Goal: Task Accomplishment & Management: Manage account settings

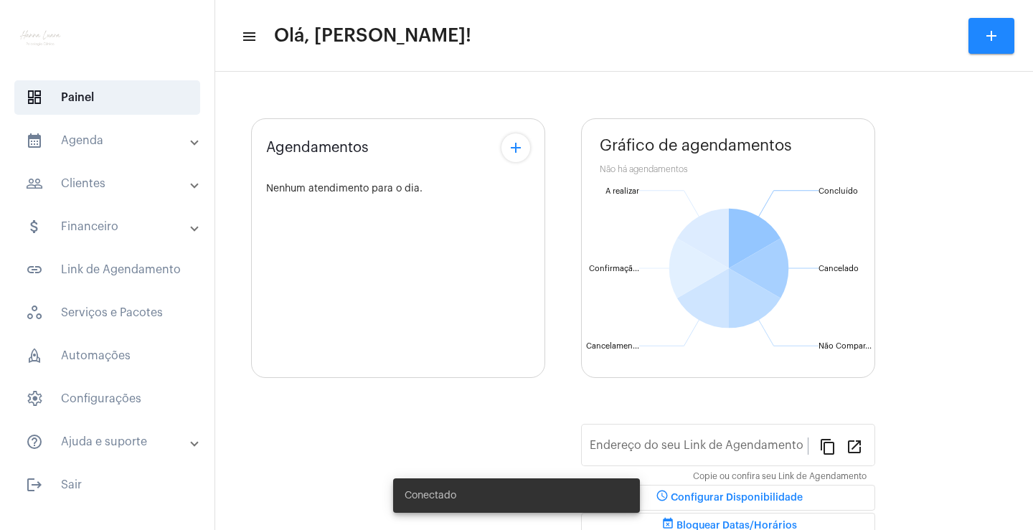
type input "[URL][DOMAIN_NAME][PERSON_NAME][PERSON_NAME]"
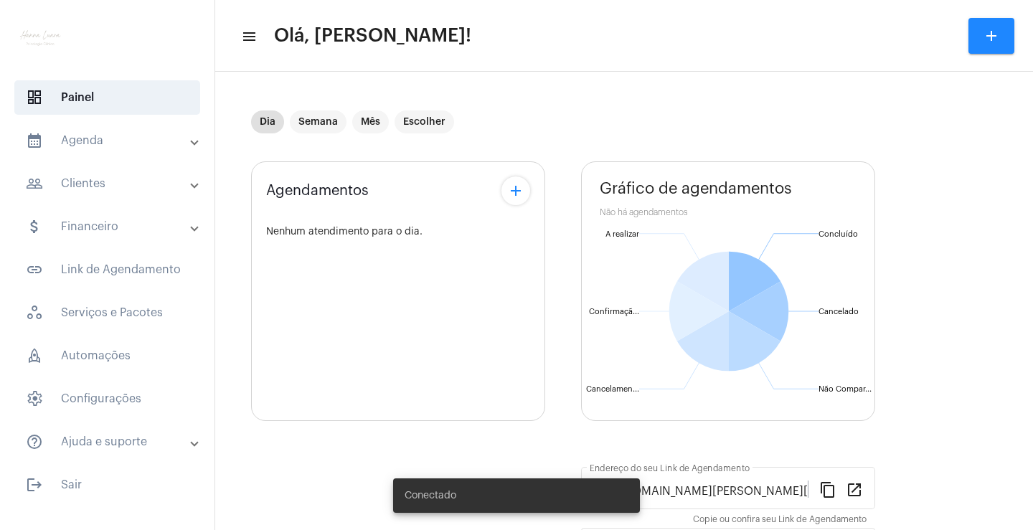
click at [113, 141] on mat-panel-title "calendar_month_outlined Agenda" at bounding box center [109, 140] width 166 height 17
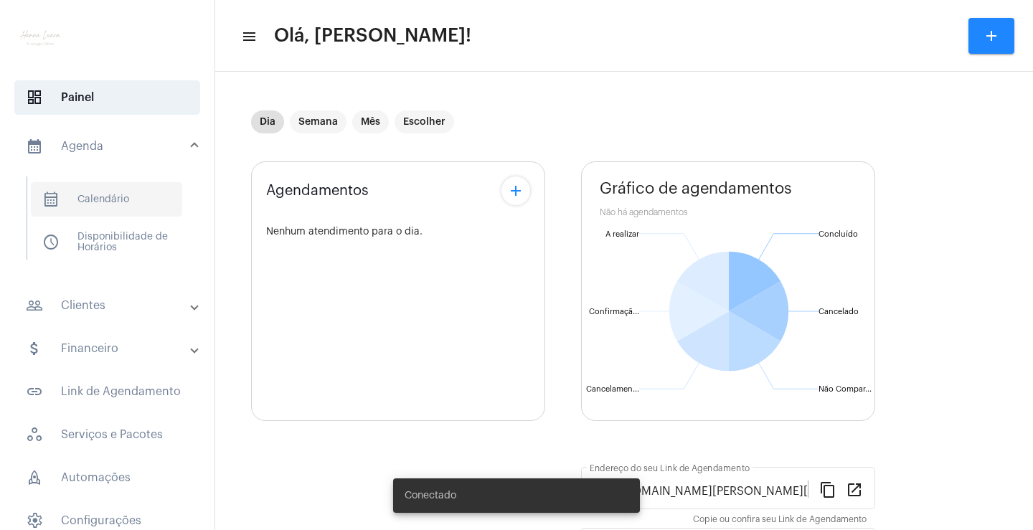
click at [137, 189] on span "calendar_month_outlined Calendário" at bounding box center [106, 199] width 151 height 34
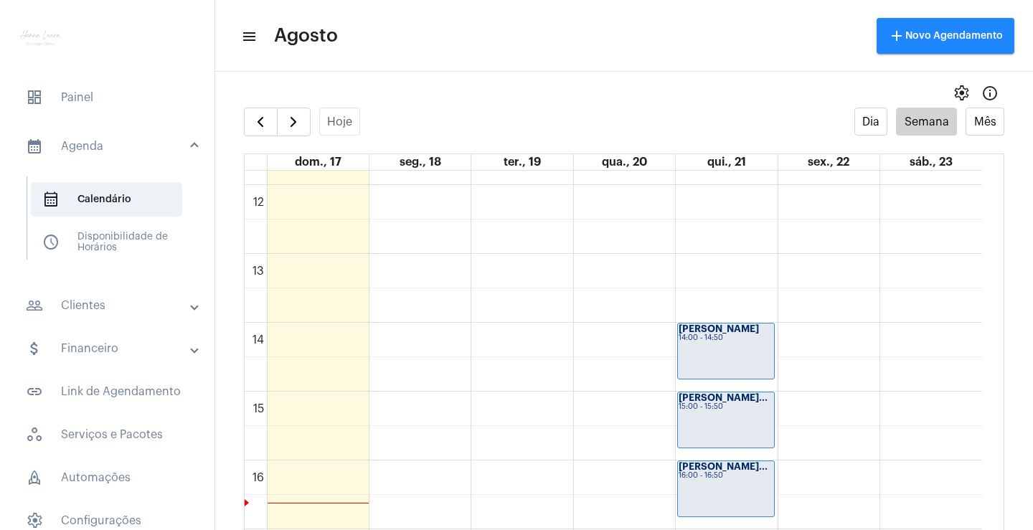
scroll to position [844, 0]
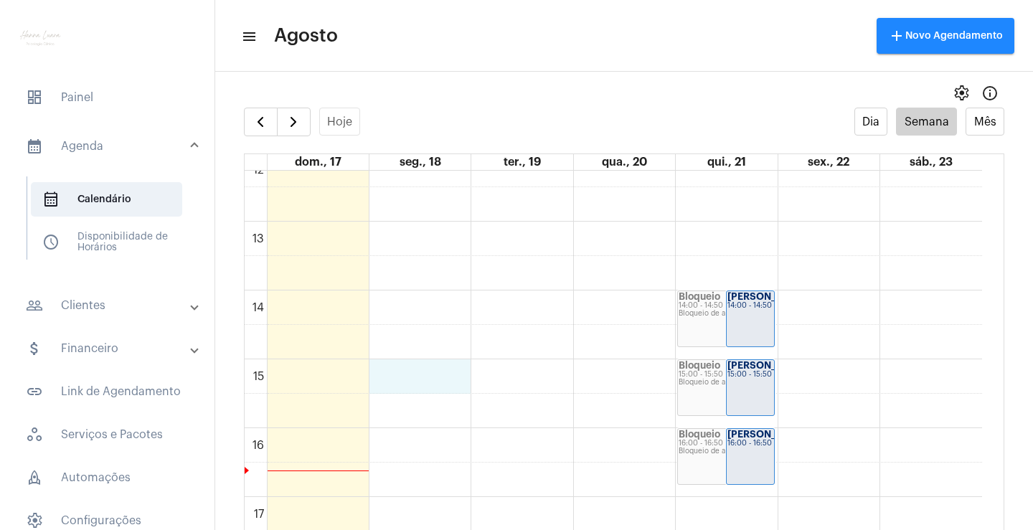
click at [448, 376] on div "00 01 02 03 04 05 06 07 08 09 10 11 12 13 14 15 16 17 18 19 20 21 22 23 Bloquei…" at bounding box center [613, 153] width 737 height 1652
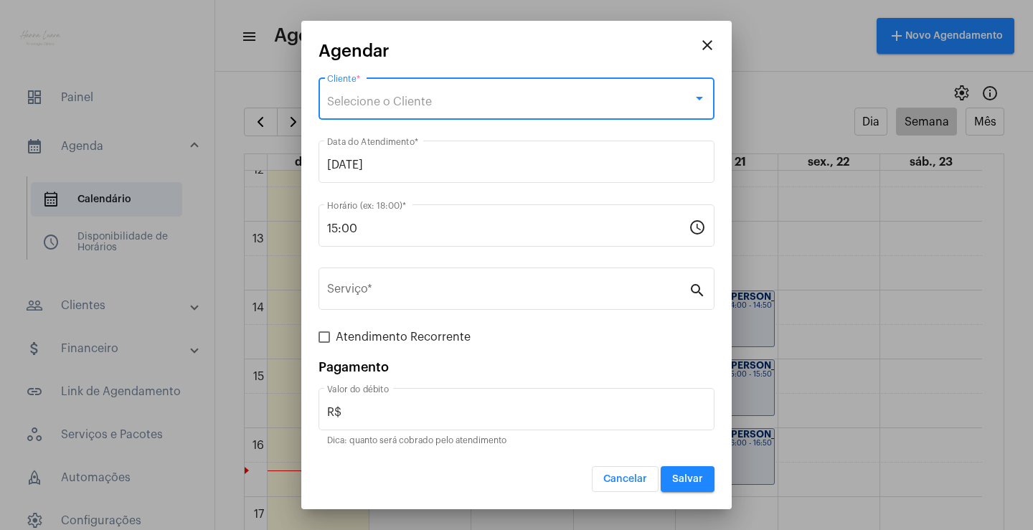
click at [463, 100] on div "Selecione o Cliente" at bounding box center [510, 101] width 366 height 13
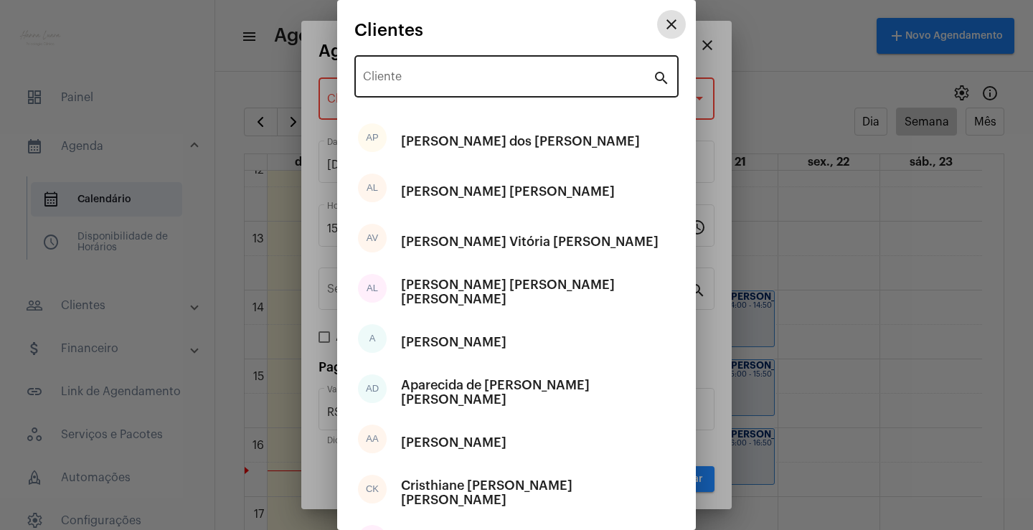
click at [593, 54] on div "Cliente" at bounding box center [508, 74] width 290 height 45
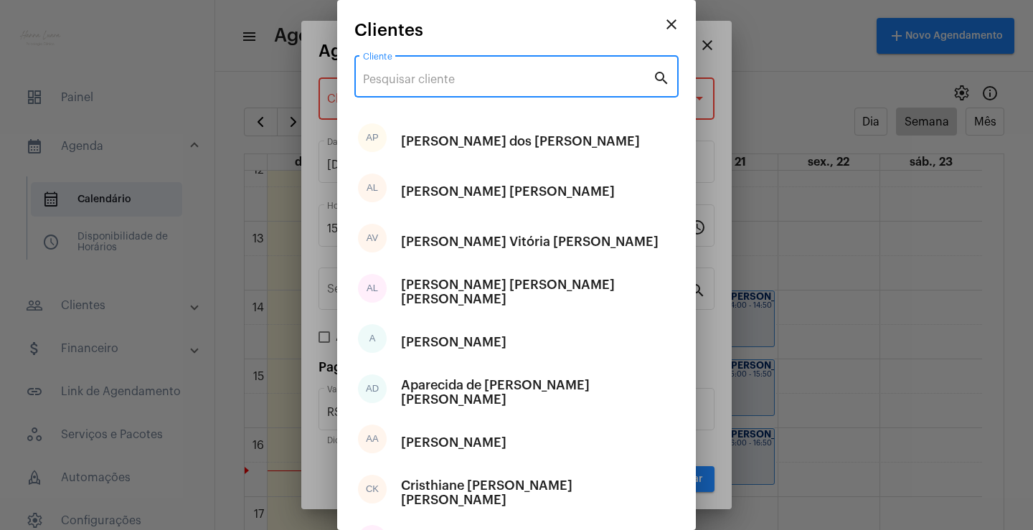
click at [589, 75] on input "Cliente" at bounding box center [508, 79] width 290 height 13
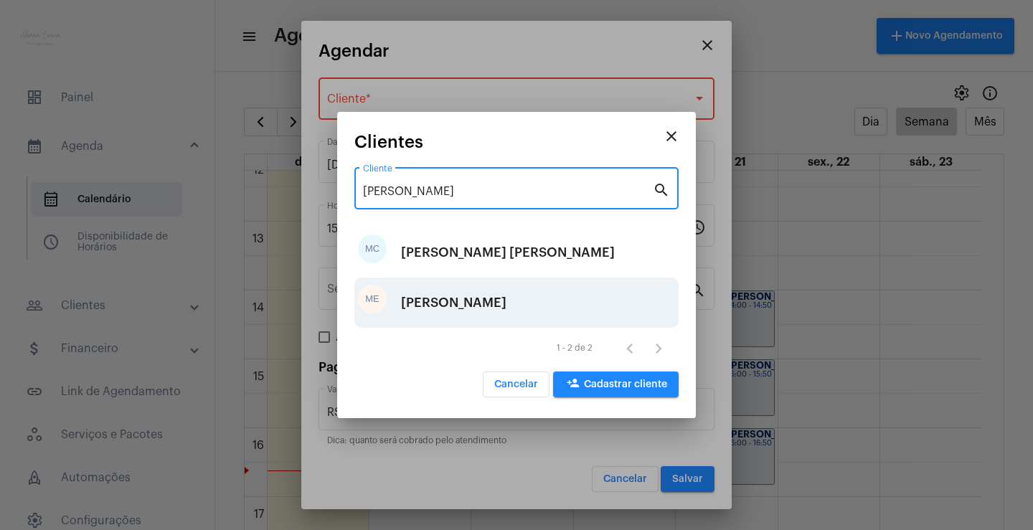
type input "maria"
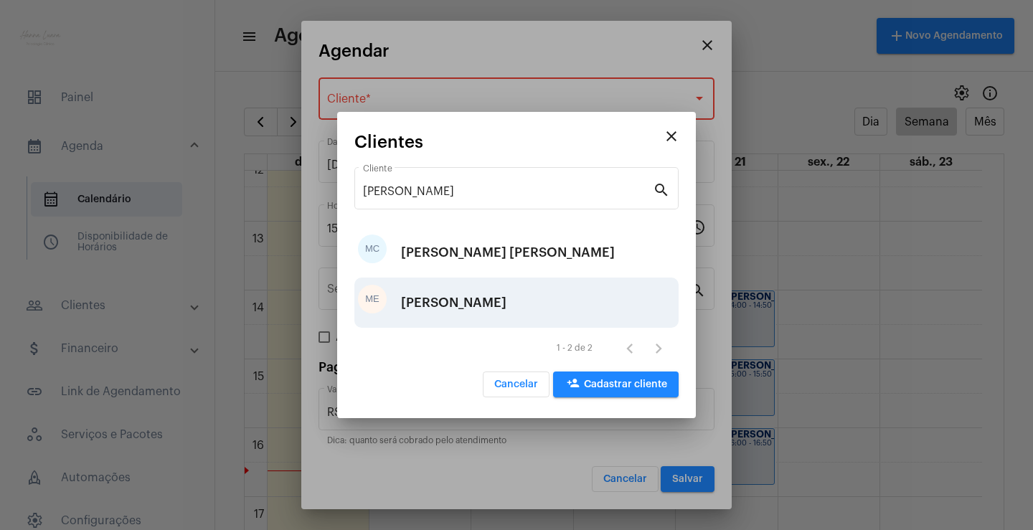
click at [506, 302] on div "[PERSON_NAME]" at bounding box center [453, 302] width 105 height 43
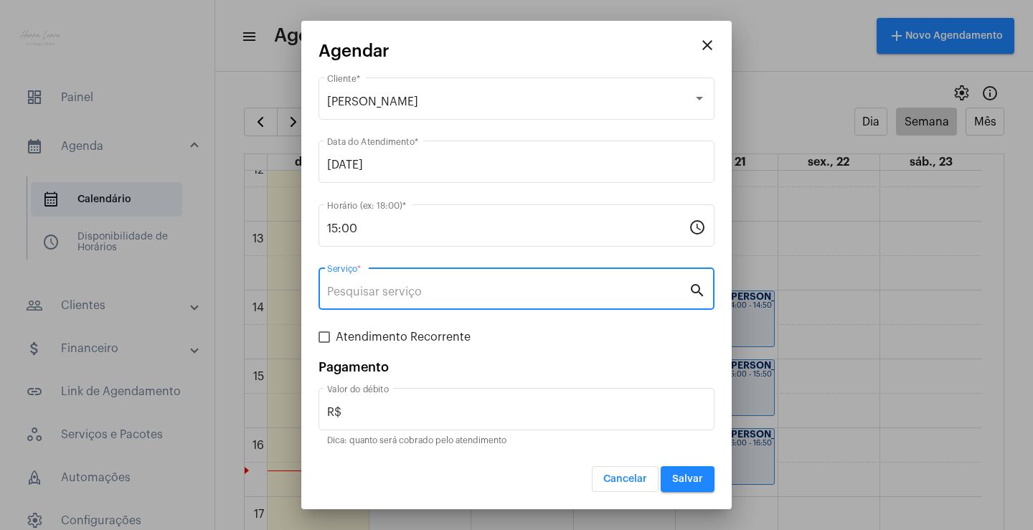
click at [522, 297] on input "Serviço *" at bounding box center [507, 291] width 361 height 13
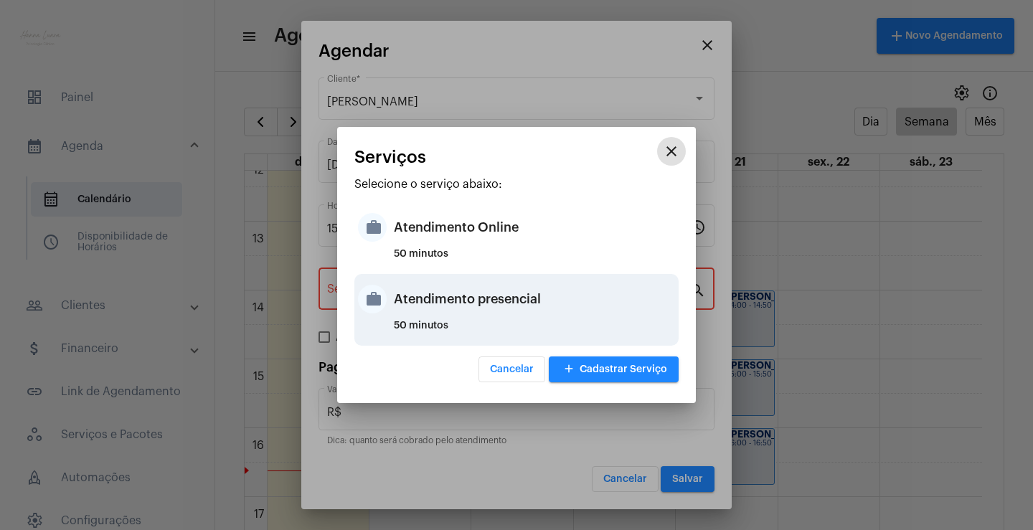
click at [521, 303] on div "Atendimento presencial" at bounding box center [534, 299] width 281 height 43
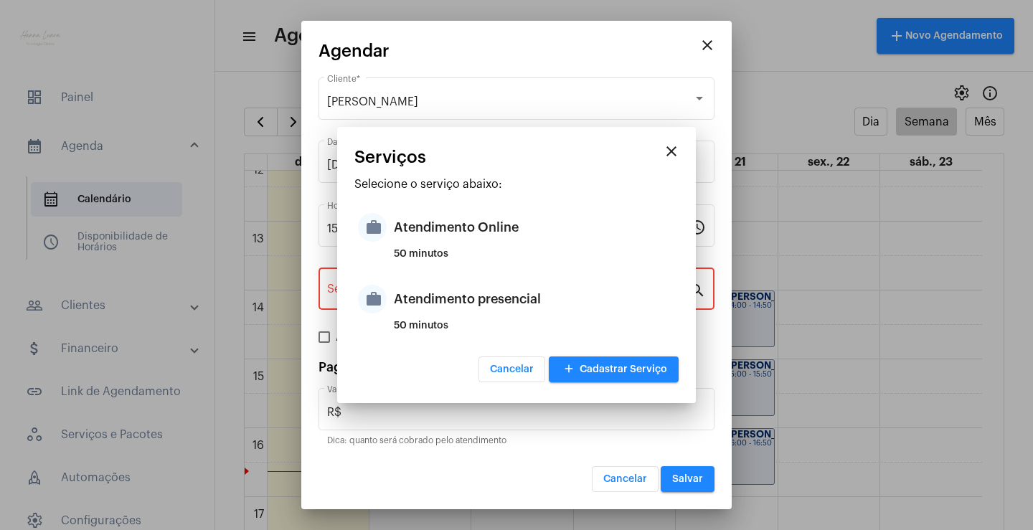
type input "Atendimento presencial"
type input "R$ 0"
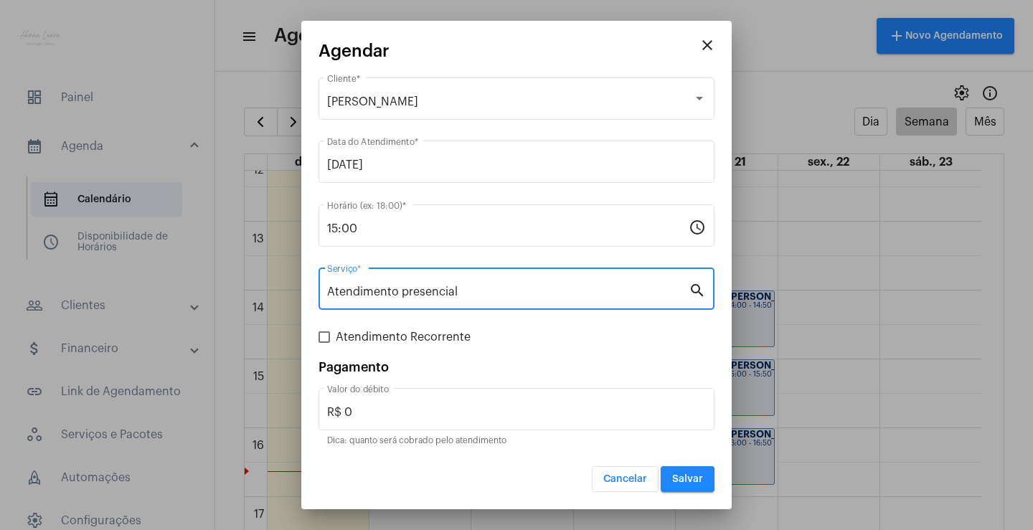
click at [434, 341] on span "Atendimento Recorrente" at bounding box center [403, 336] width 135 height 17
click at [324, 343] on input "Atendimento Recorrente" at bounding box center [323, 343] width 1 height 1
checkbox input "true"
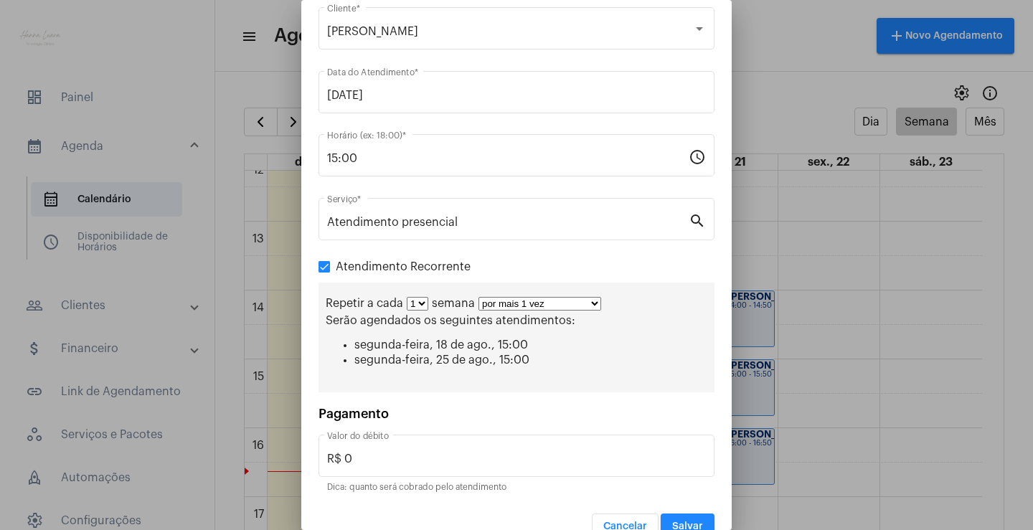
scroll to position [76, 0]
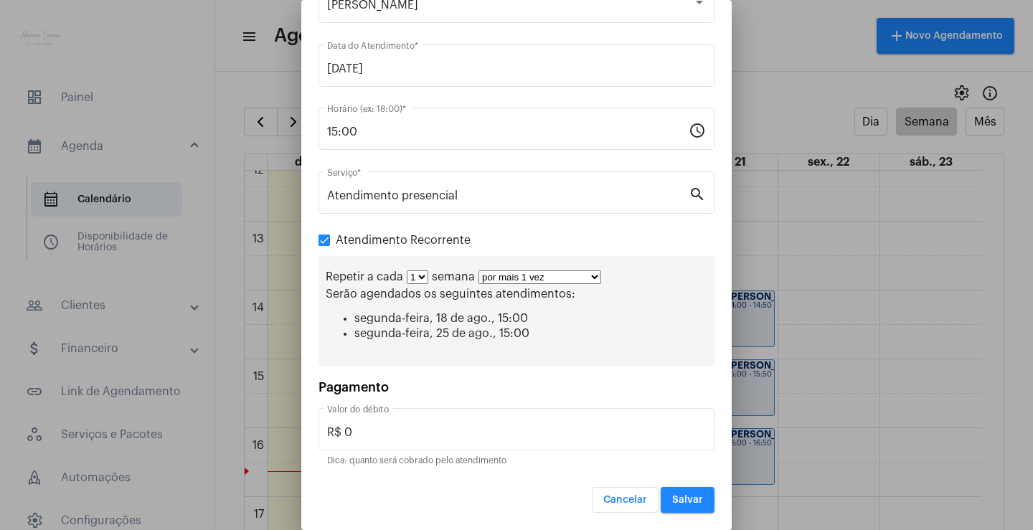
click at [486, 275] on select "por mais 1 vez por mais 2 vezes por mais 3 vezes por mais 4 vezes por mais 5 ve…" at bounding box center [539, 277] width 123 height 14
select select "10: 0"
click at [478, 270] on select "por mais 1 vez por mais 2 vezes por mais 3 vezes por mais 4 vezes por mais 5 ve…" at bounding box center [539, 277] width 123 height 14
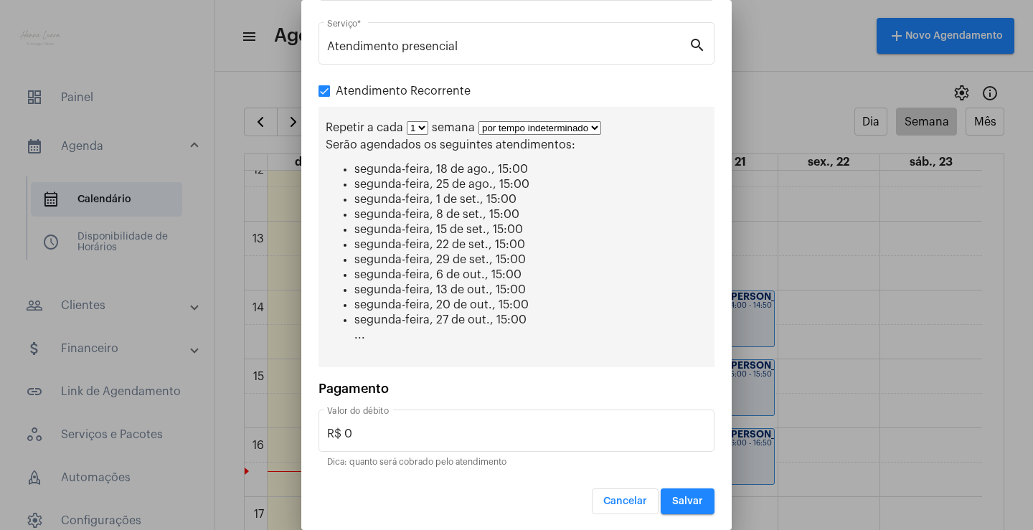
scroll to position [227, 0]
click at [682, 498] on span "Salvar" at bounding box center [687, 500] width 31 height 10
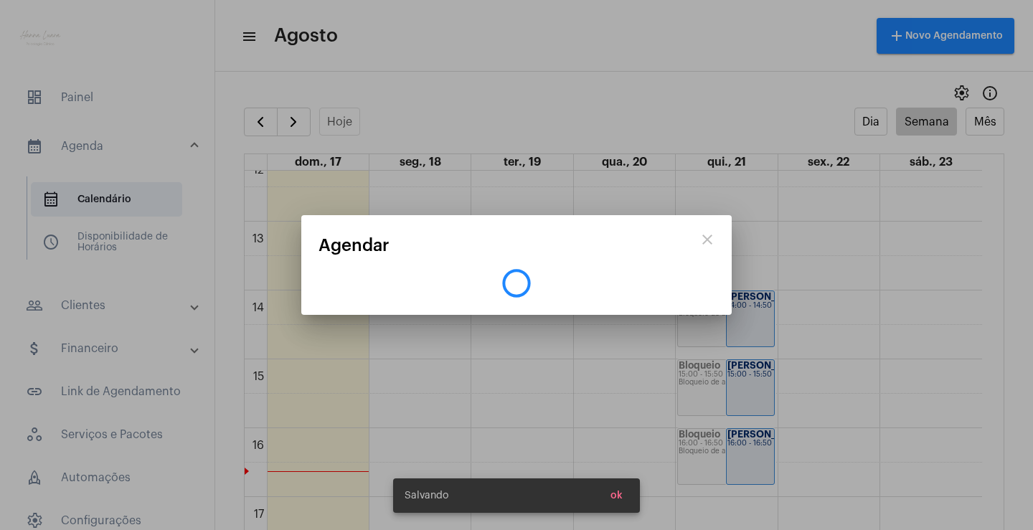
scroll to position [0, 0]
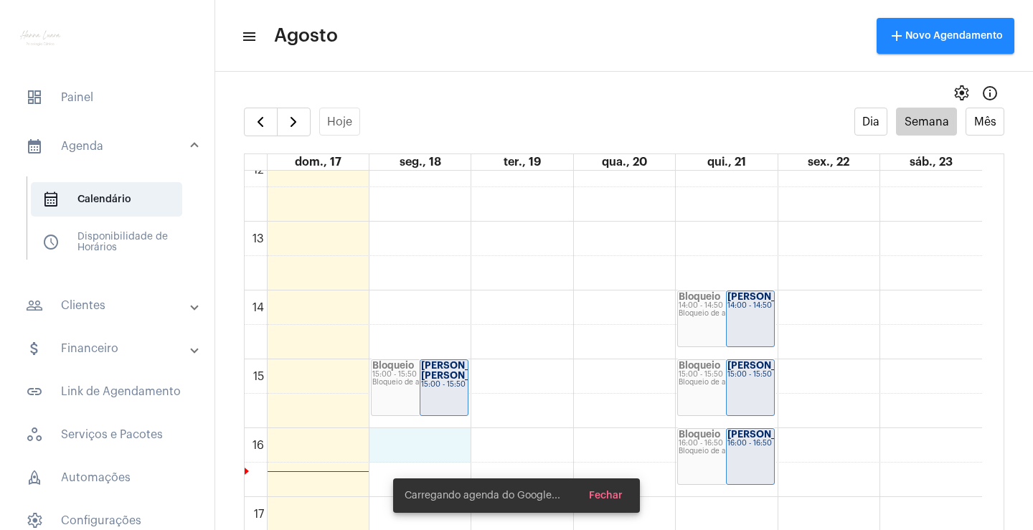
click at [451, 452] on div "00 01 02 03 04 05 06 07 08 09 10 11 12 13 14 15 16 17 18 19 20 21 22 23 Bloquei…" at bounding box center [613, 153] width 737 height 1652
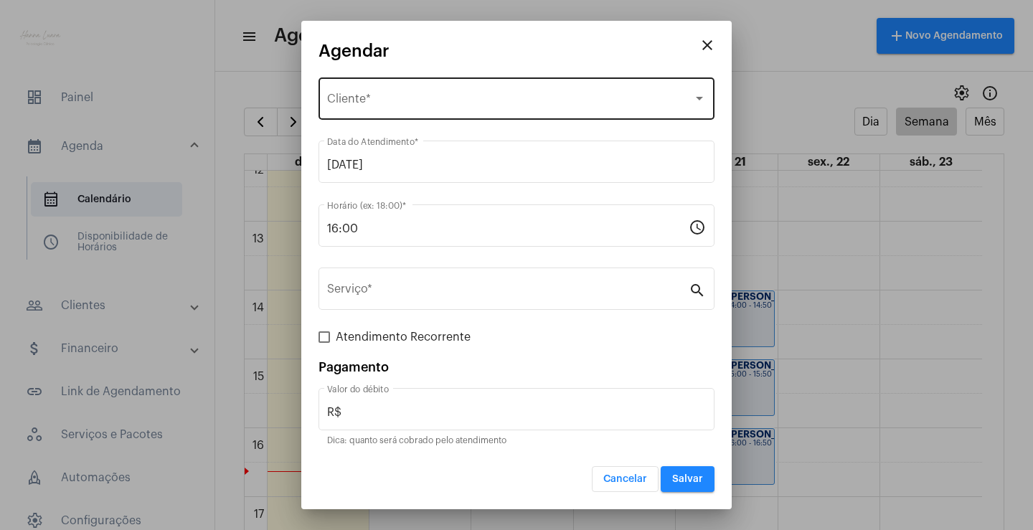
click at [479, 112] on div "Selecione o Cliente Cliente *" at bounding box center [516, 97] width 379 height 45
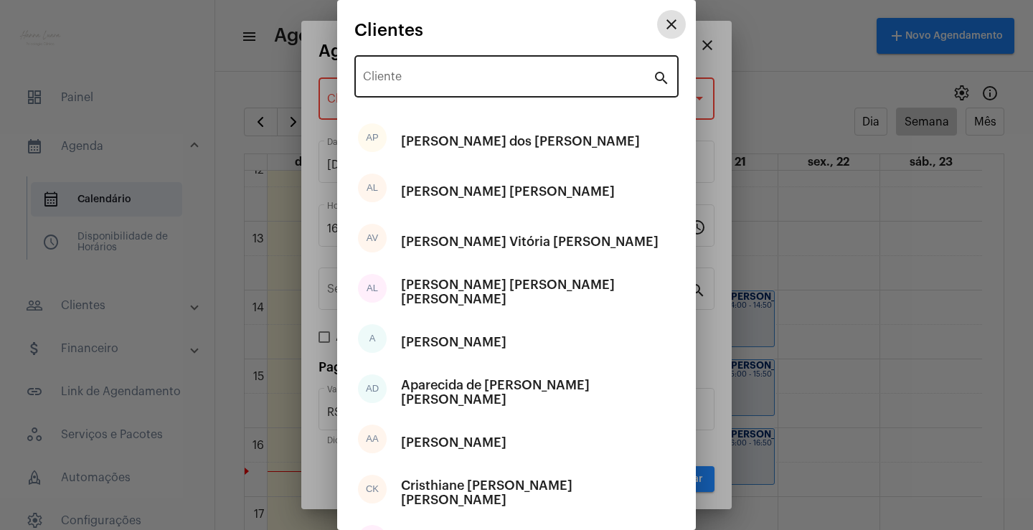
click at [481, 82] on input "Cliente" at bounding box center [508, 79] width 290 height 13
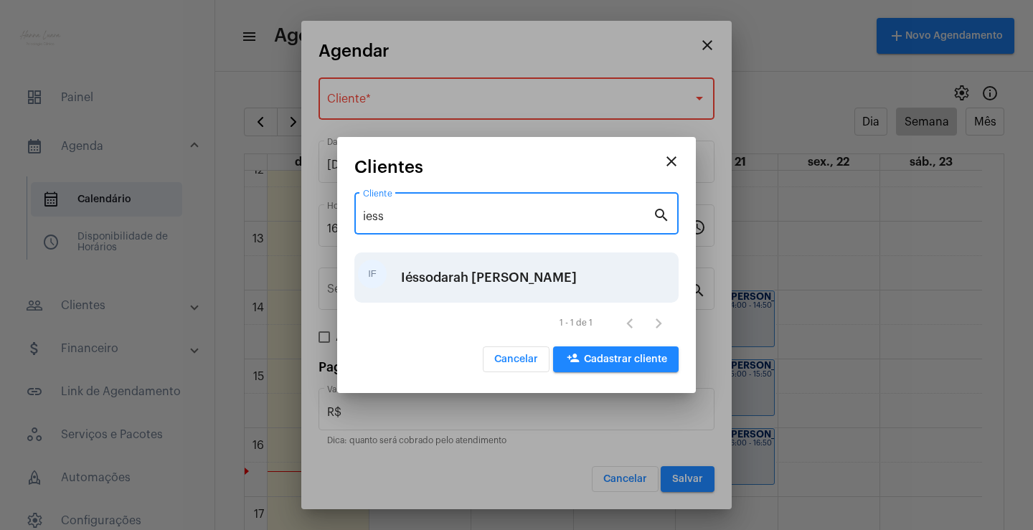
type input "iess"
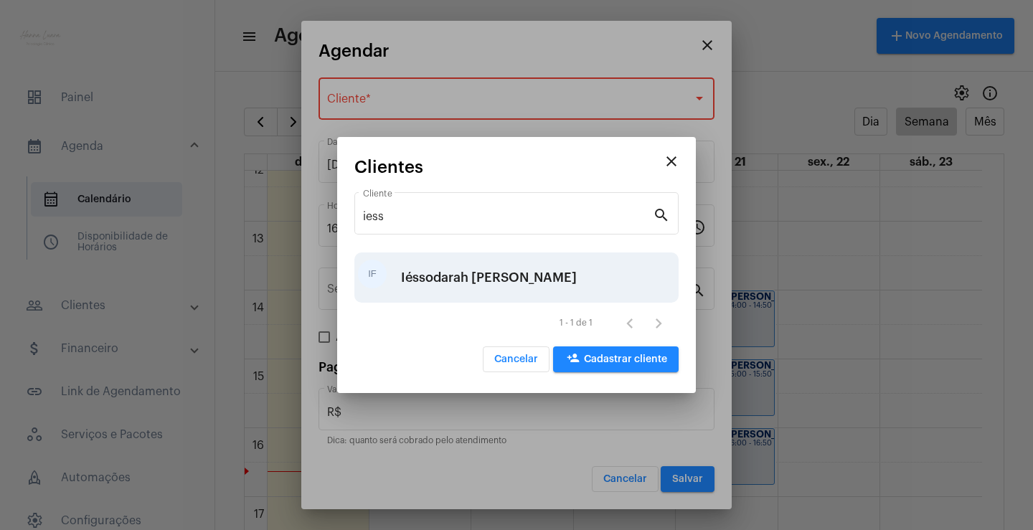
click at [465, 279] on div "Iéssodarah [PERSON_NAME]" at bounding box center [489, 277] width 176 height 43
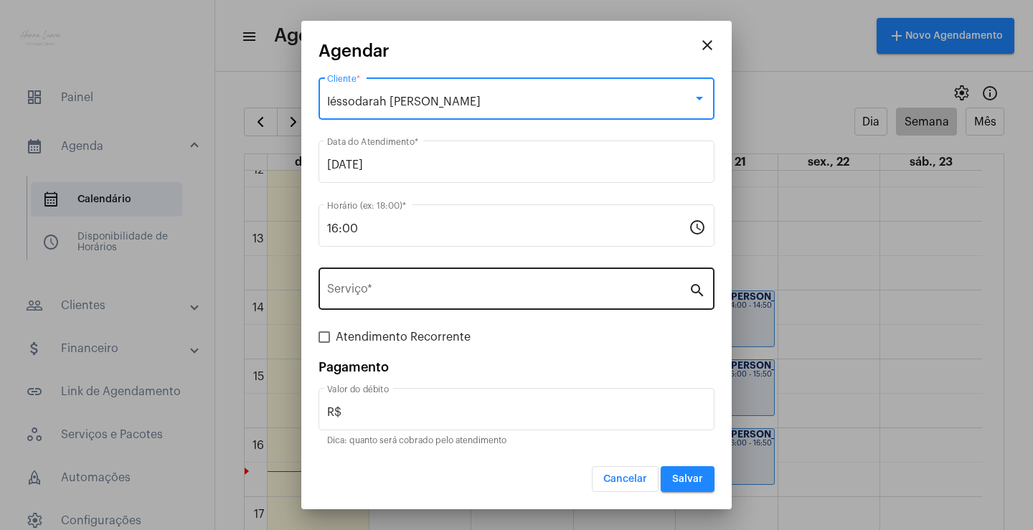
click at [476, 290] on input "Serviço *" at bounding box center [507, 291] width 361 height 13
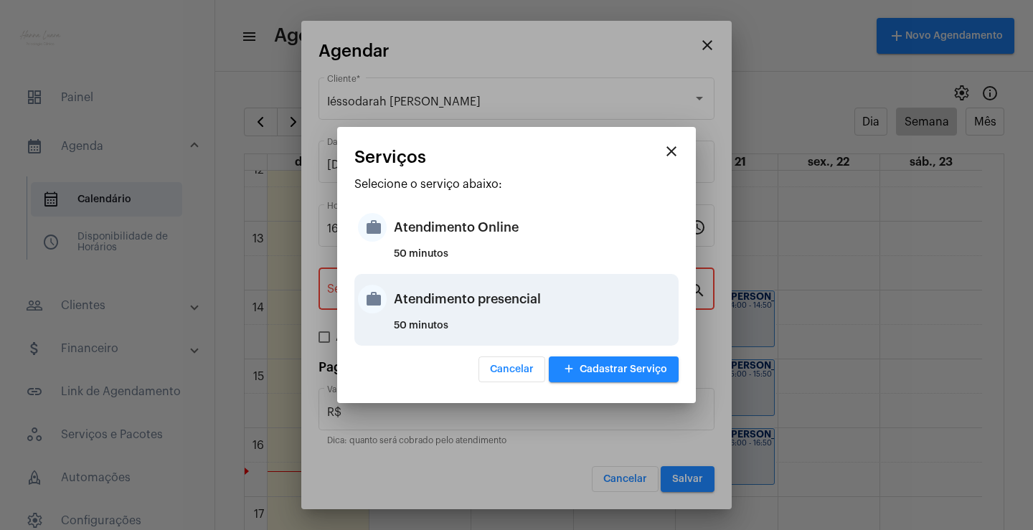
click at [498, 300] on div "Atendimento presencial" at bounding box center [534, 299] width 281 height 43
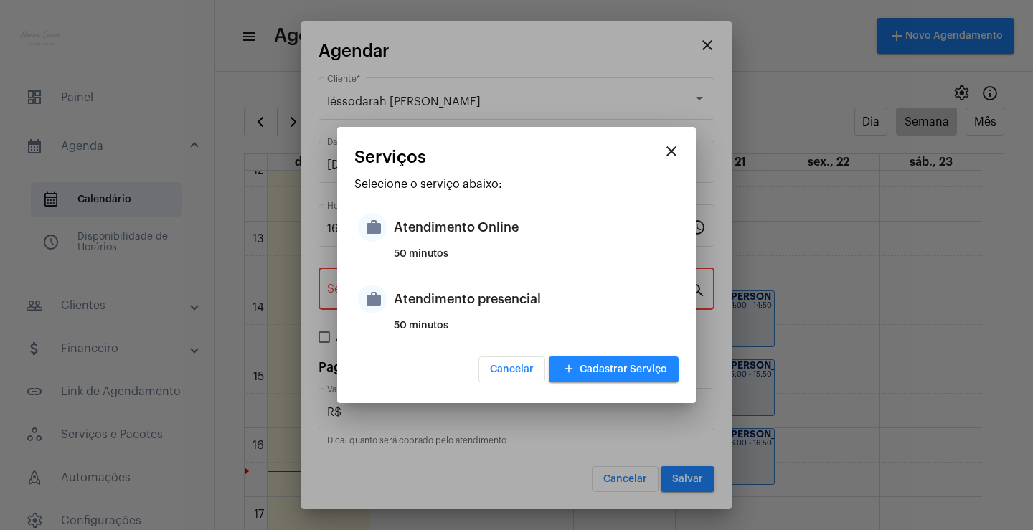
type input "Atendimento presencial"
type input "R$ 0"
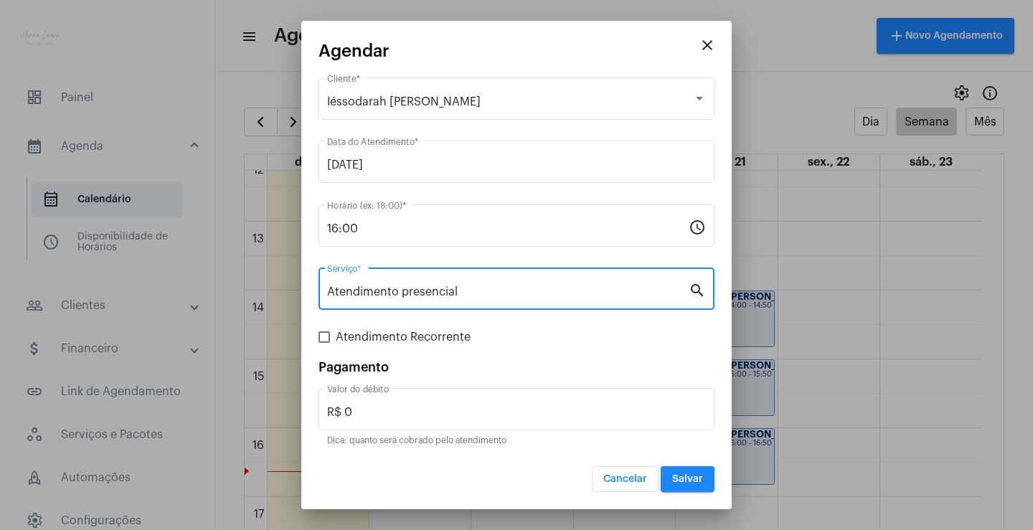
click at [463, 338] on span "Atendimento Recorrente" at bounding box center [403, 336] width 135 height 17
click at [324, 343] on input "Atendimento Recorrente" at bounding box center [323, 343] width 1 height 1
checkbox input "true"
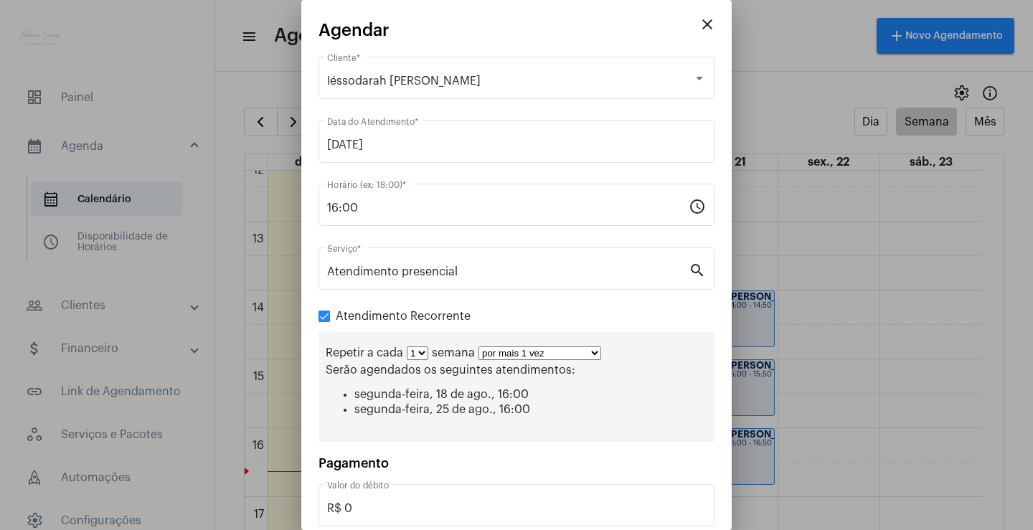
click at [536, 356] on select "por mais 1 vez por mais 2 vezes por mais 3 vezes por mais 4 vezes por mais 5 ve…" at bounding box center [539, 353] width 123 height 14
select select "10: 0"
click at [478, 346] on select "por mais 1 vez por mais 2 vezes por mais 3 vezes por mais 4 vezes por mais 5 ve…" at bounding box center [539, 353] width 123 height 14
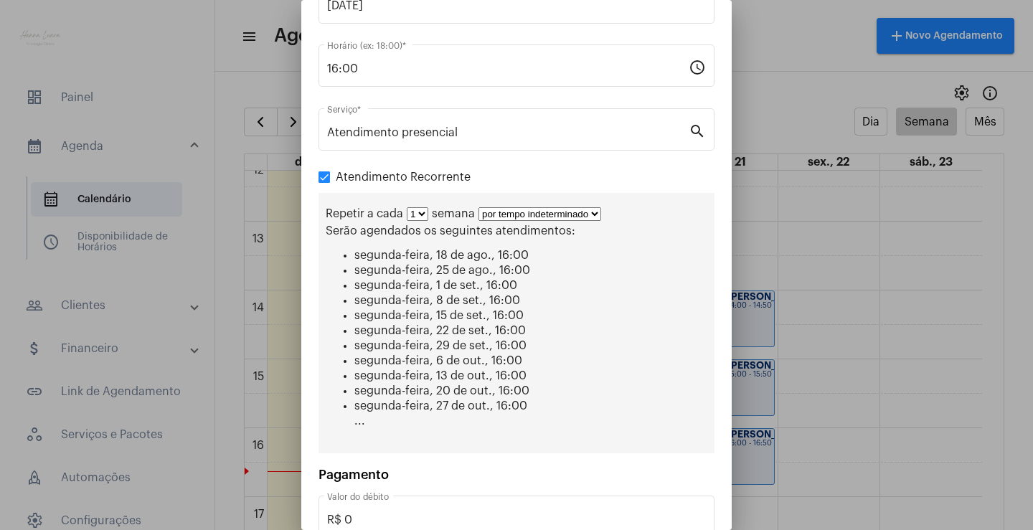
scroll to position [227, 0]
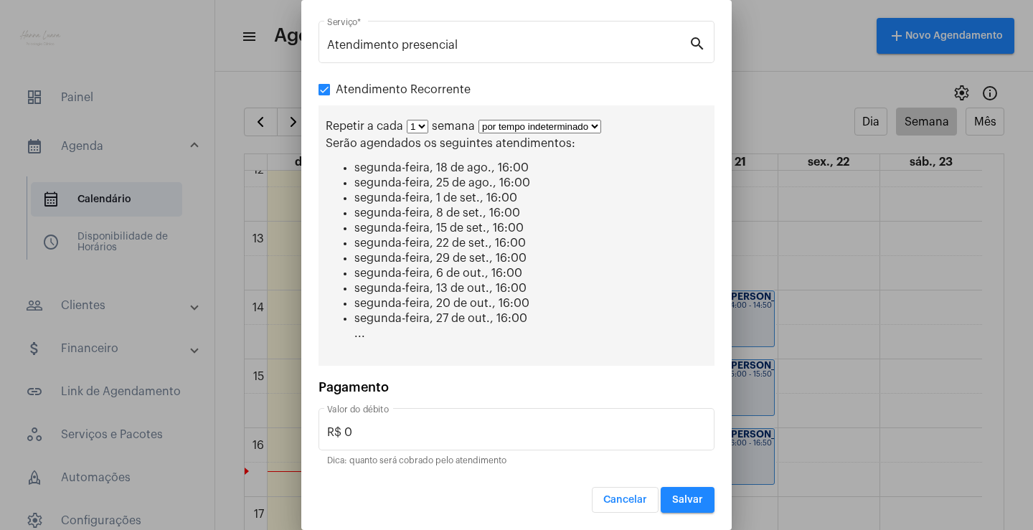
click at [684, 509] on button "Salvar" at bounding box center [687, 500] width 54 height 26
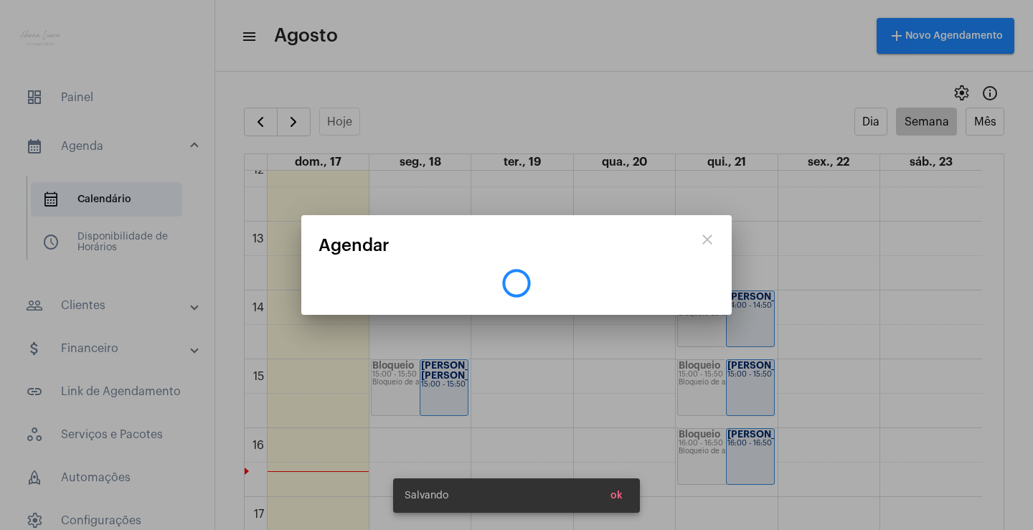
scroll to position [0, 0]
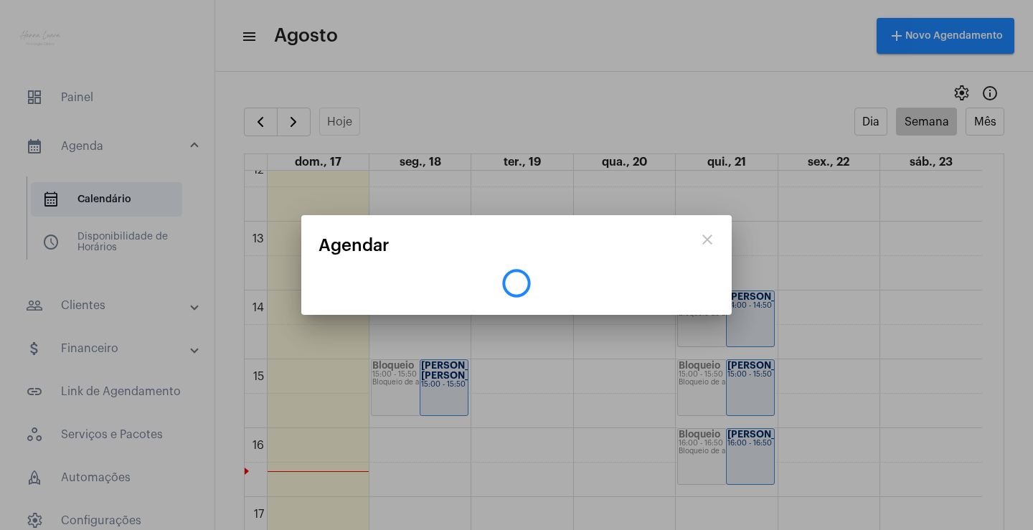
select select "10: 0"
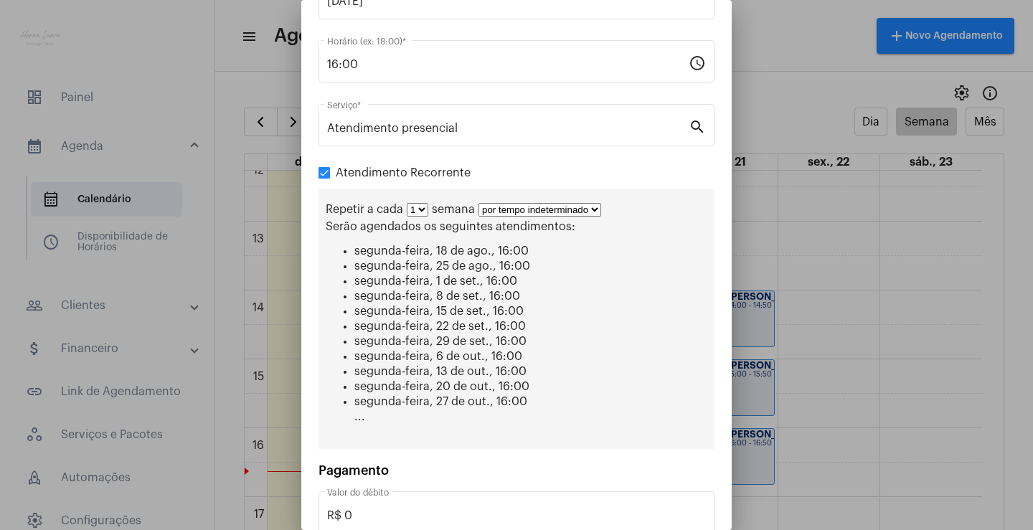
scroll to position [275, 0]
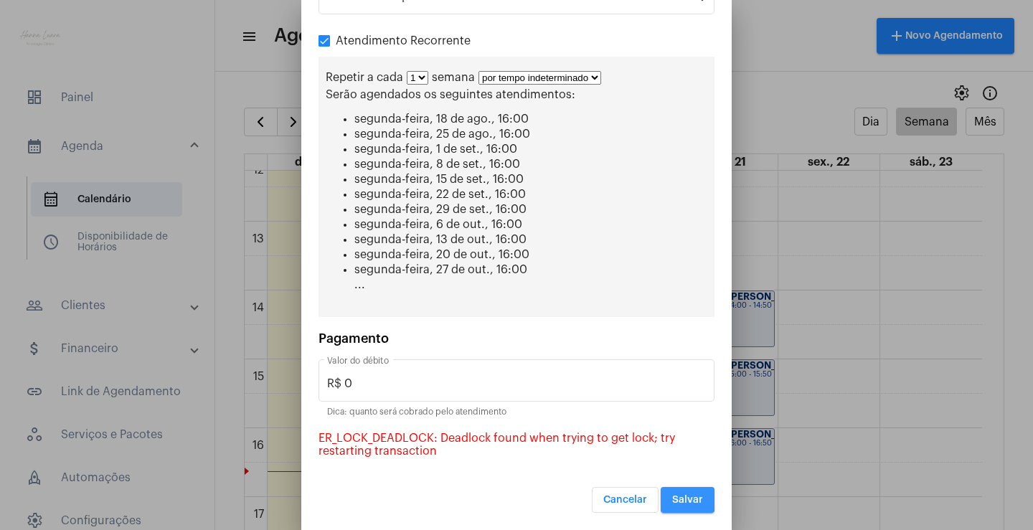
click at [672, 498] on span "Salvar" at bounding box center [687, 500] width 31 height 10
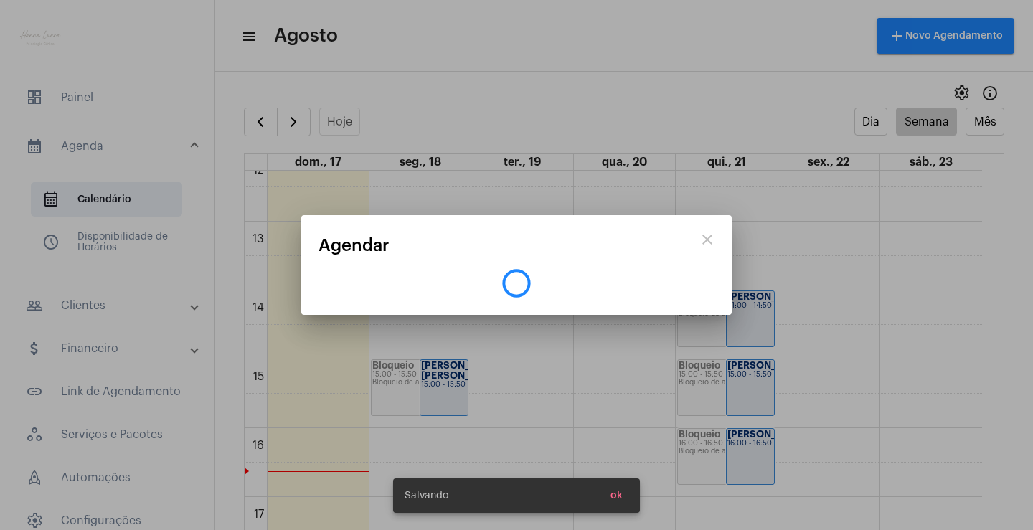
scroll to position [0, 0]
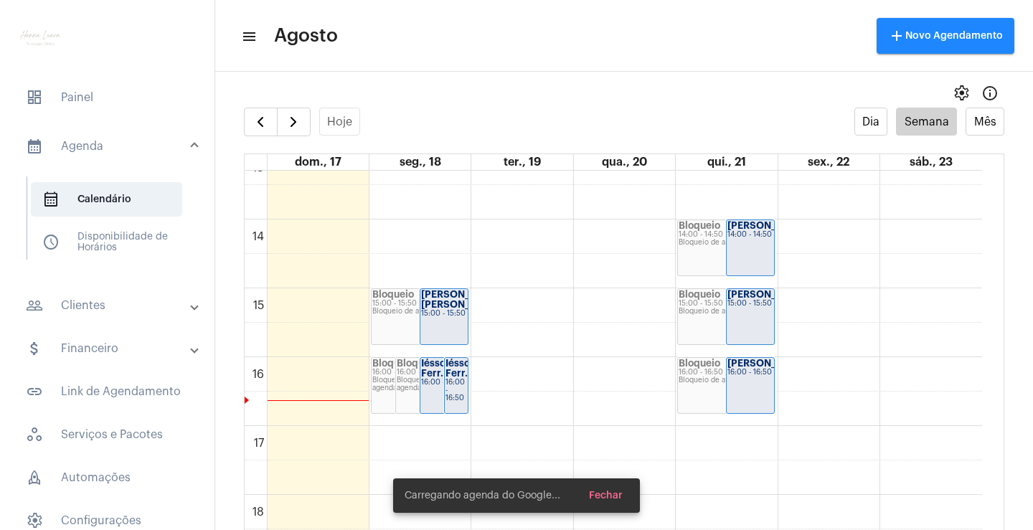
scroll to position [916, 0]
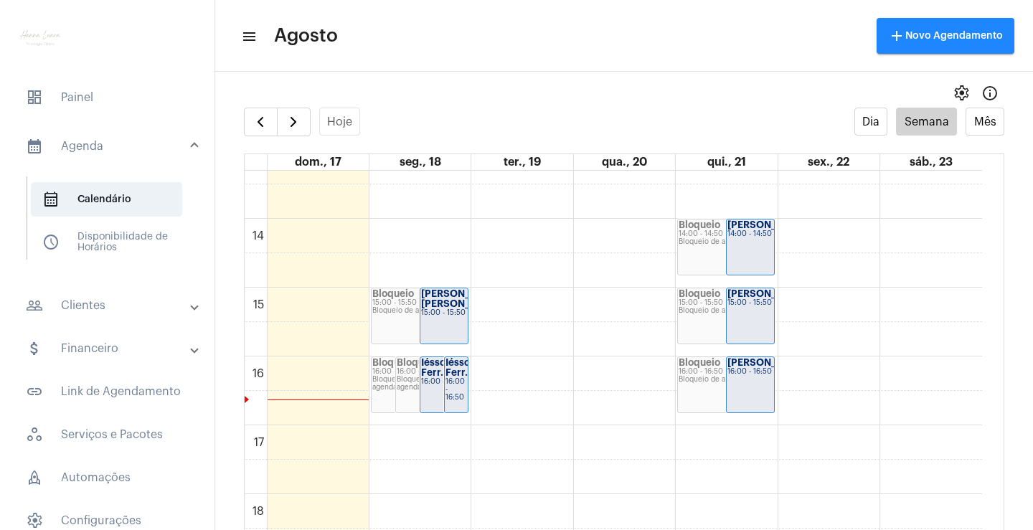
click at [429, 375] on strong "Iéssodarah Ferr..." at bounding box center [447, 367] width 52 height 19
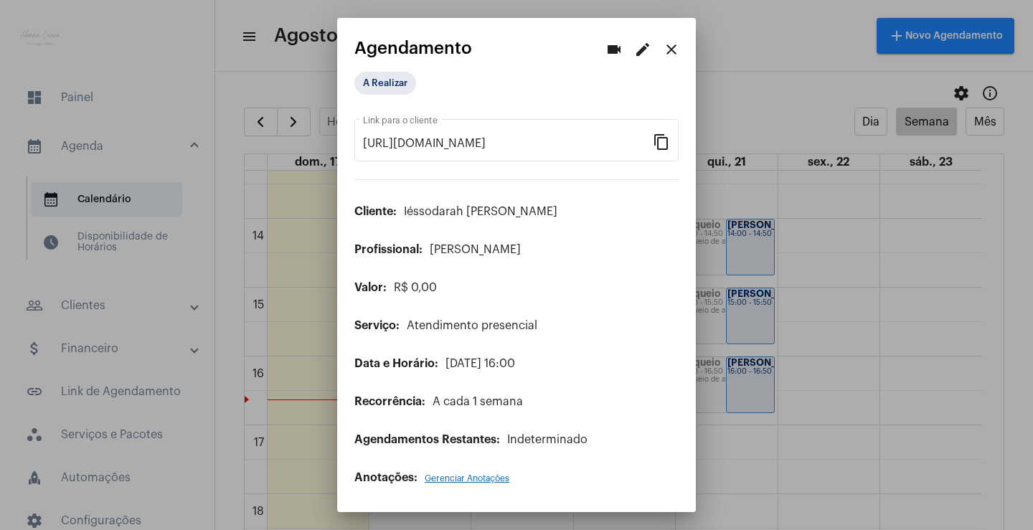
click at [638, 55] on mat-icon "edit" at bounding box center [642, 49] width 17 height 17
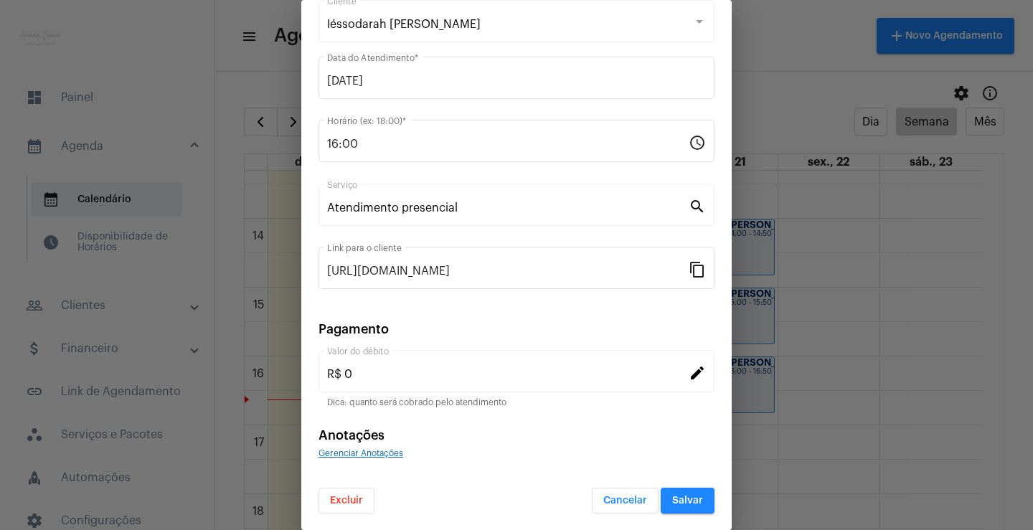
scroll to position [87, 0]
click at [348, 501] on span "Excluir" at bounding box center [346, 500] width 33 height 10
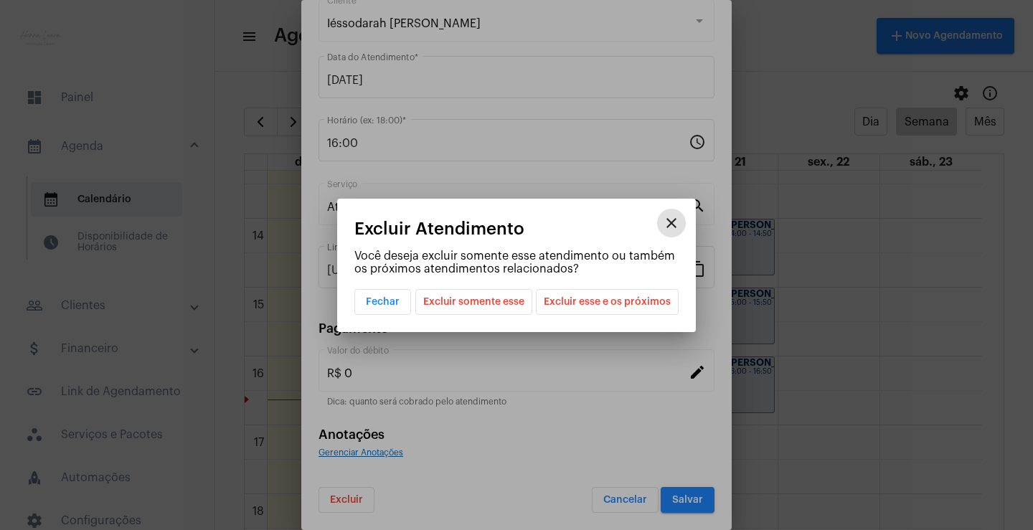
click at [584, 290] on span "Excluir esse e os próximos" at bounding box center [607, 302] width 127 height 24
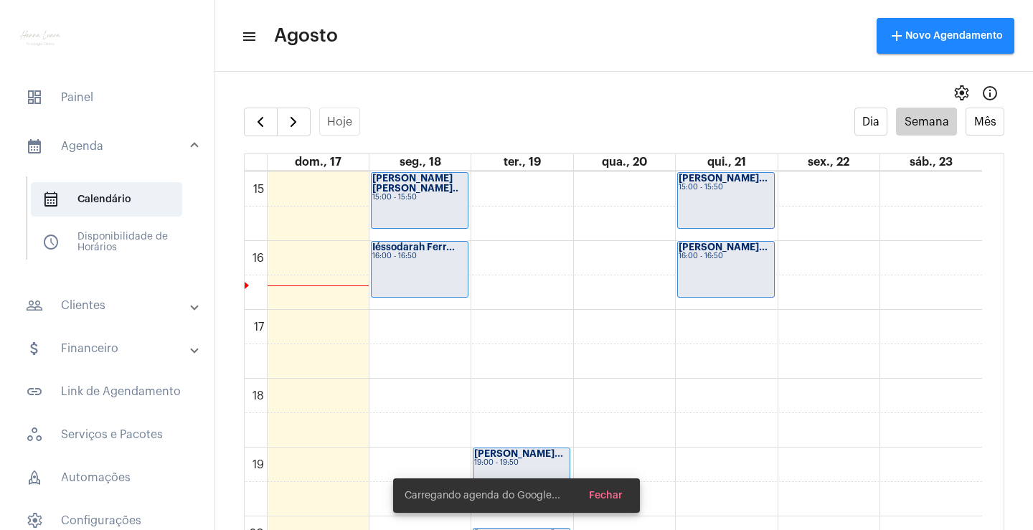
scroll to position [1059, 0]
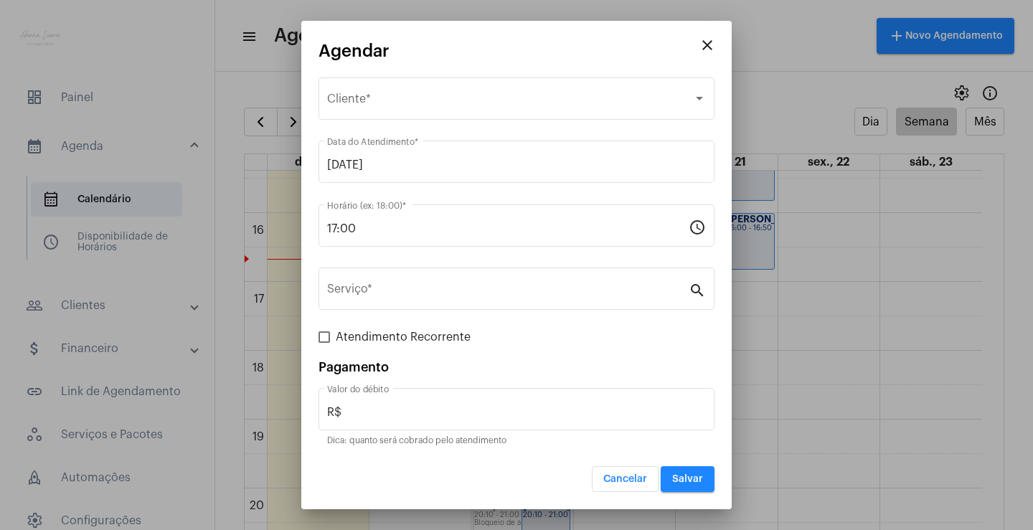
click at [454, 289] on input "Serviço *" at bounding box center [507, 291] width 361 height 13
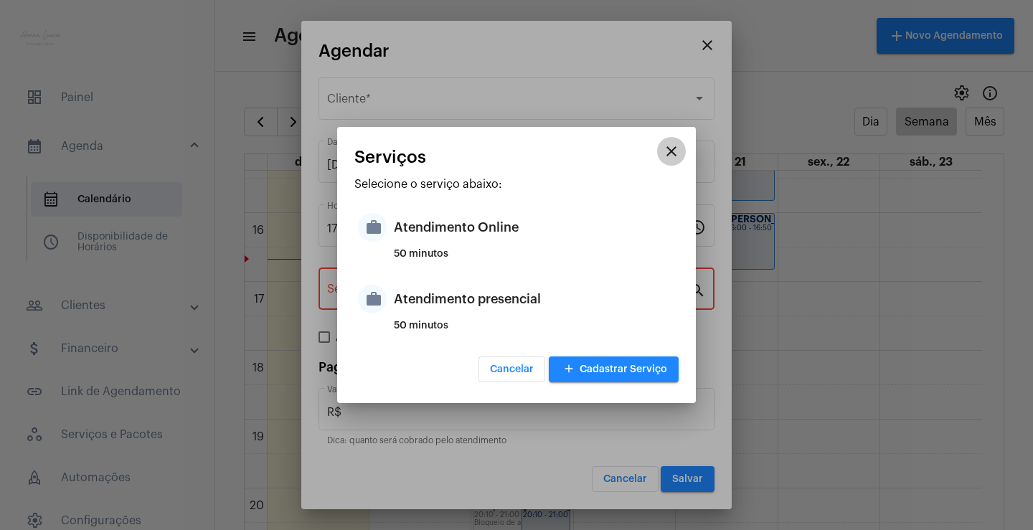
click at [673, 153] on mat-icon "close" at bounding box center [671, 151] width 17 height 17
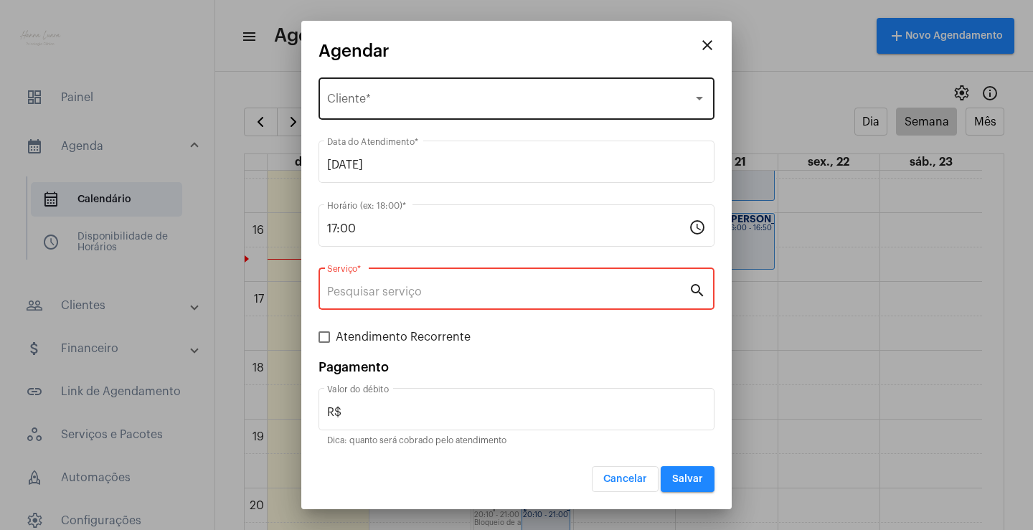
click at [560, 94] on div "Selecione o Cliente Cliente *" at bounding box center [516, 97] width 379 height 45
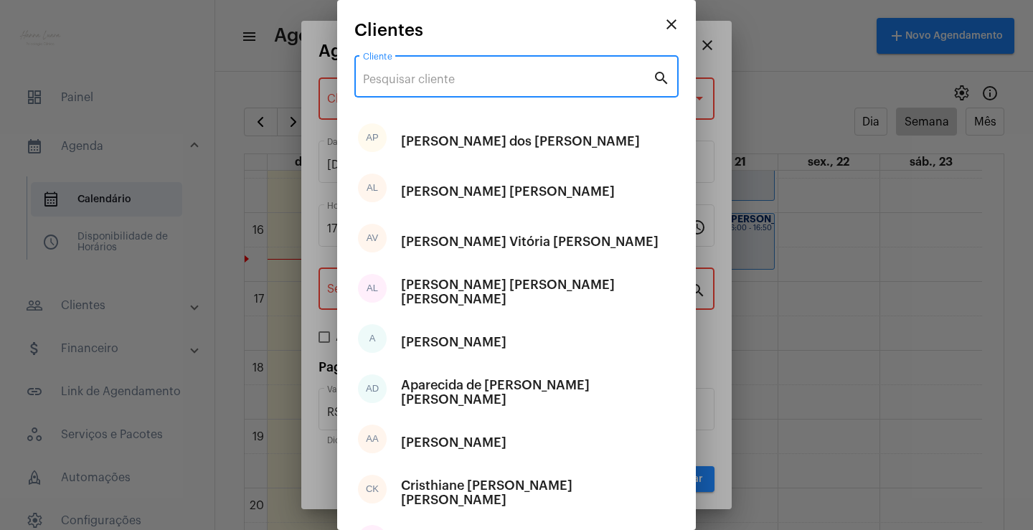
click at [571, 78] on input "Cliente" at bounding box center [508, 79] width 290 height 13
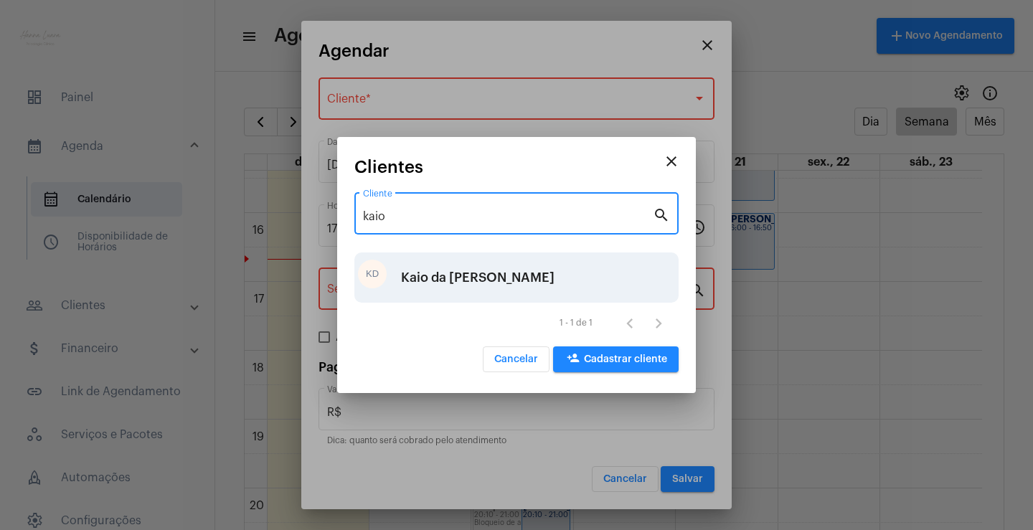
type input "kaio"
click at [510, 278] on div "Kaio da [PERSON_NAME]" at bounding box center [477, 277] width 153 height 43
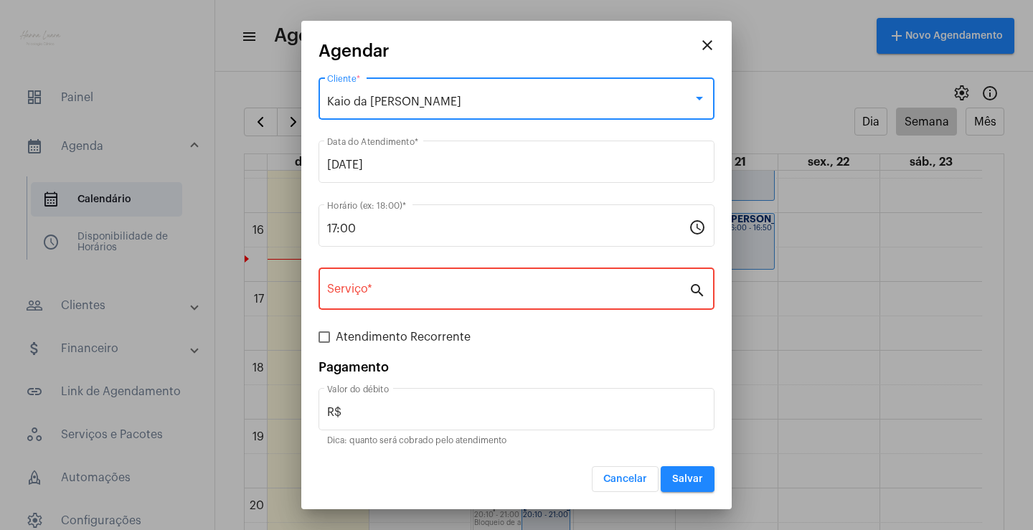
click at [512, 287] on input "Serviço *" at bounding box center [507, 291] width 361 height 13
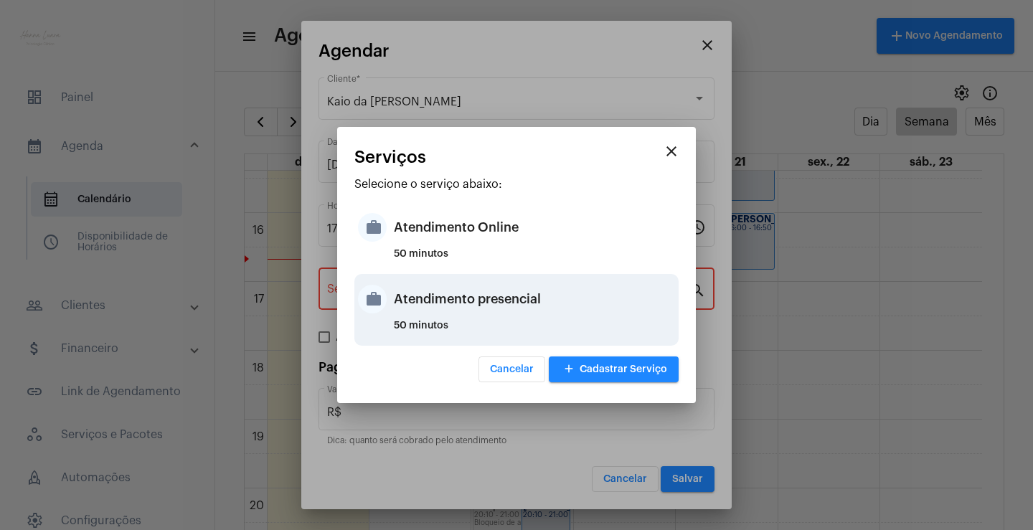
click at [544, 297] on div "Atendimento presencial" at bounding box center [534, 299] width 281 height 43
type input "Atendimento presencial"
type input "R$ 0"
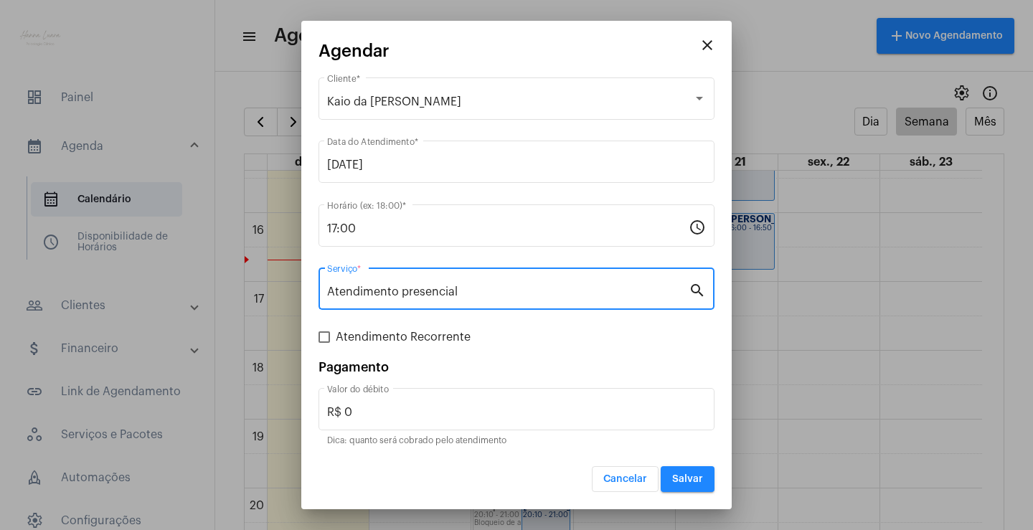
click at [408, 337] on span "Atendimento Recorrente" at bounding box center [403, 336] width 135 height 17
click at [324, 343] on input "Atendimento Recorrente" at bounding box center [323, 343] width 1 height 1
checkbox input "true"
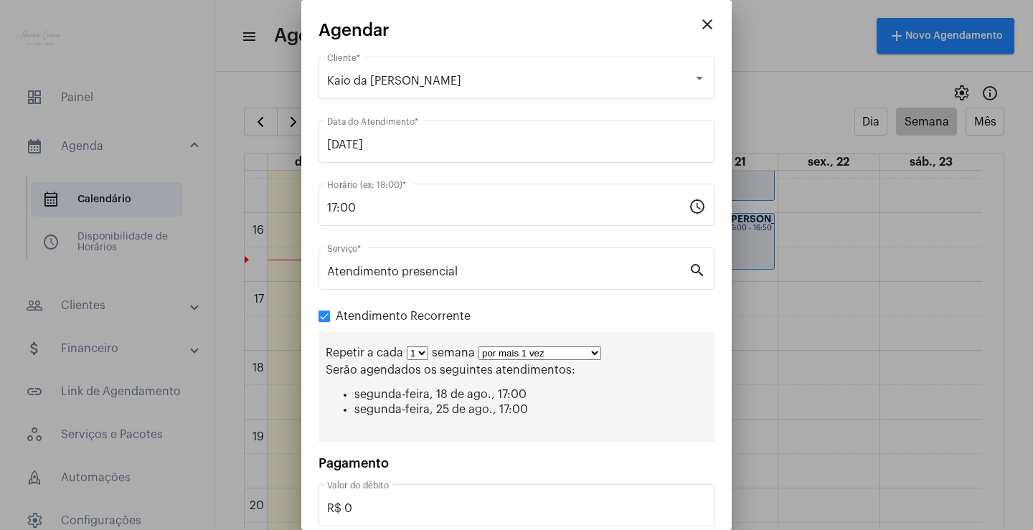
click at [527, 352] on select "por mais 1 vez por mais 2 vezes por mais 3 vezes por mais 4 vezes por mais 5 ve…" at bounding box center [539, 353] width 123 height 14
select select "10: 0"
click at [478, 346] on select "por mais 1 vez por mais 2 vezes por mais 3 vezes por mais 4 vezes por mais 5 ve…" at bounding box center [539, 353] width 123 height 14
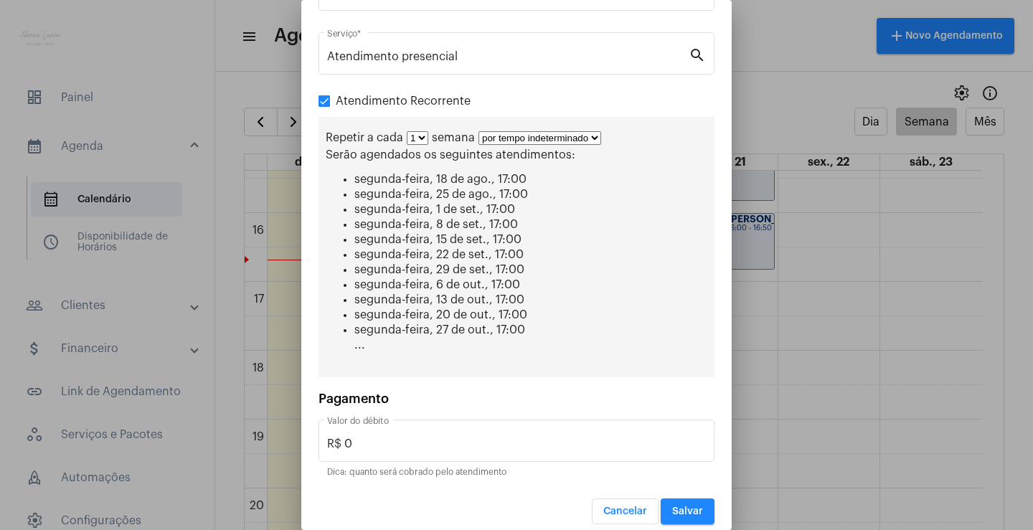
scroll to position [227, 0]
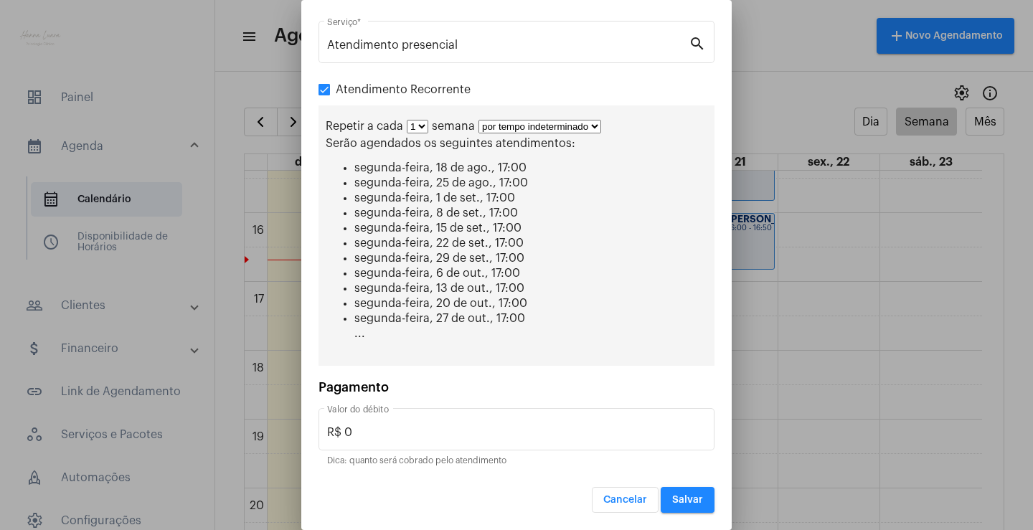
click at [690, 498] on span "Salvar" at bounding box center [687, 500] width 31 height 10
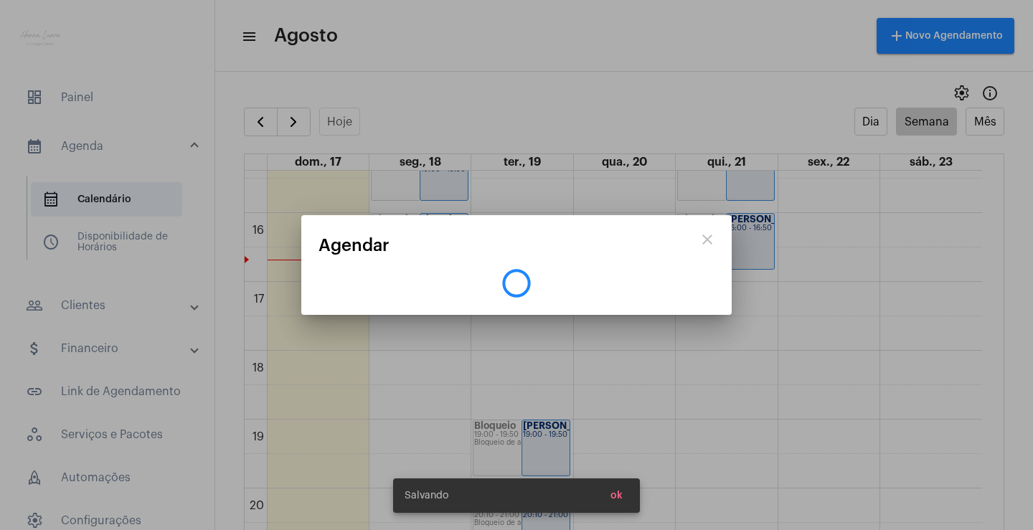
scroll to position [0, 0]
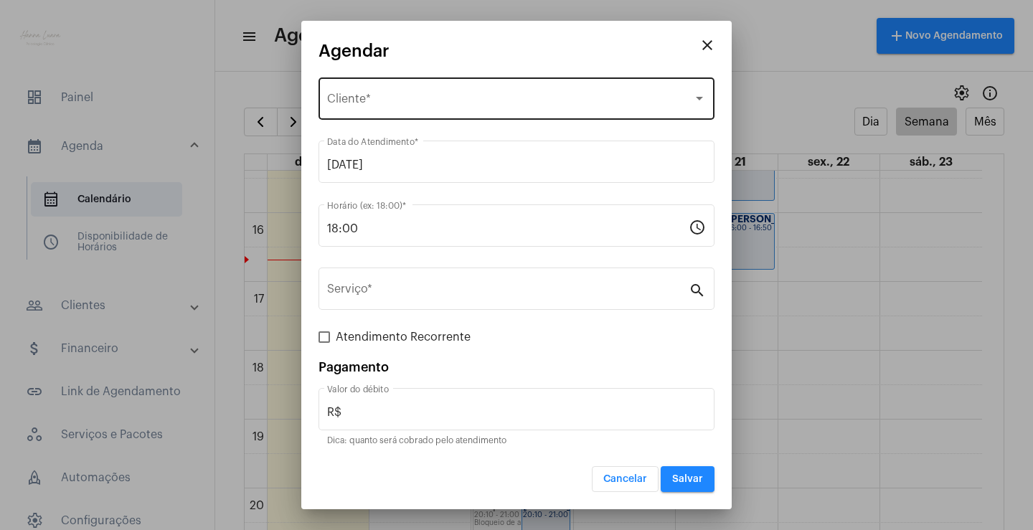
click at [485, 103] on div "Selecione o Cliente" at bounding box center [510, 101] width 366 height 13
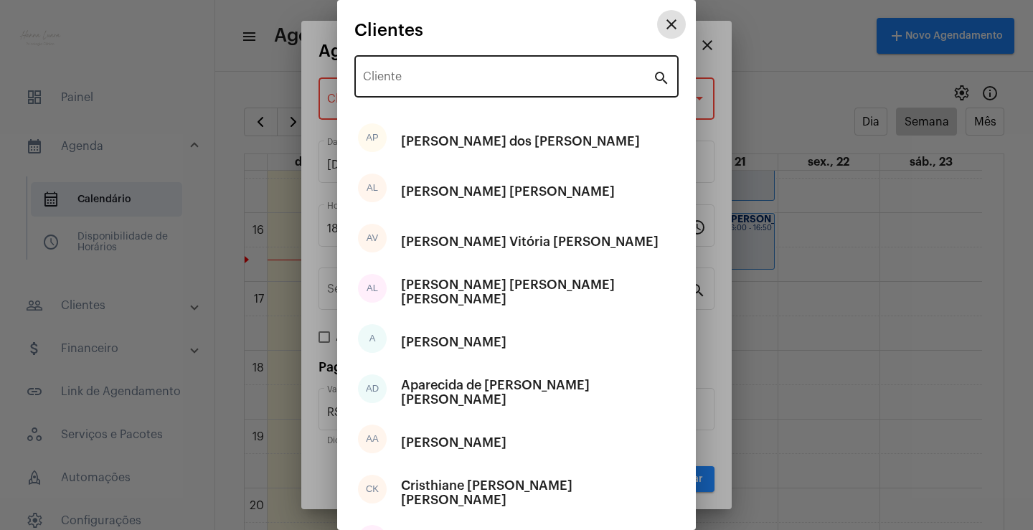
click at [489, 88] on div "Cliente" at bounding box center [508, 74] width 290 height 45
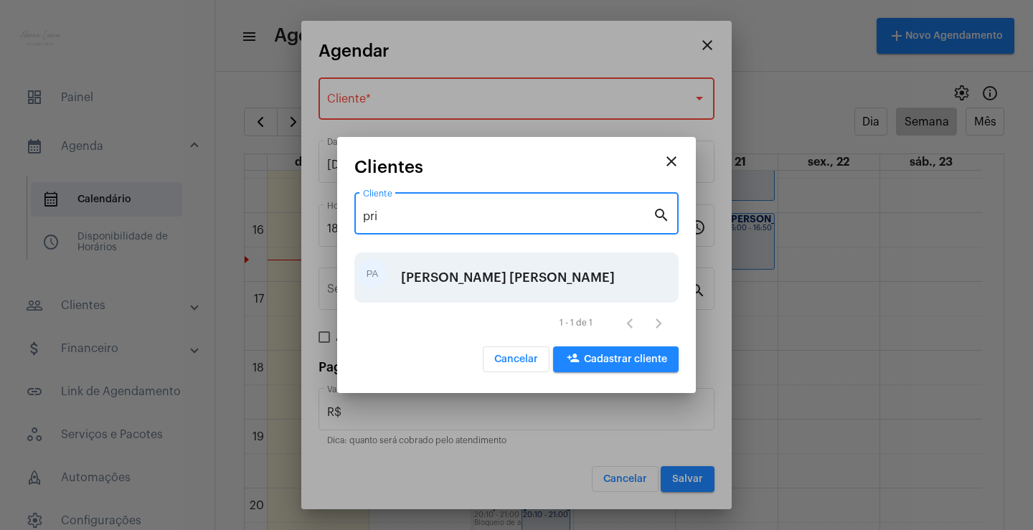
type input "pri"
click at [496, 281] on div "[PERSON_NAME]" at bounding box center [508, 277] width 214 height 43
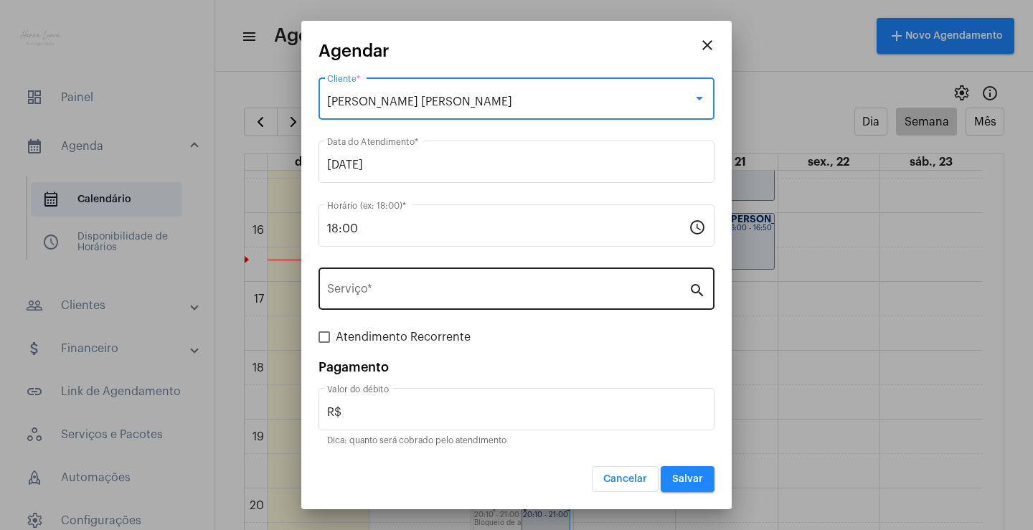
click at [513, 286] on input "Serviço *" at bounding box center [507, 291] width 361 height 13
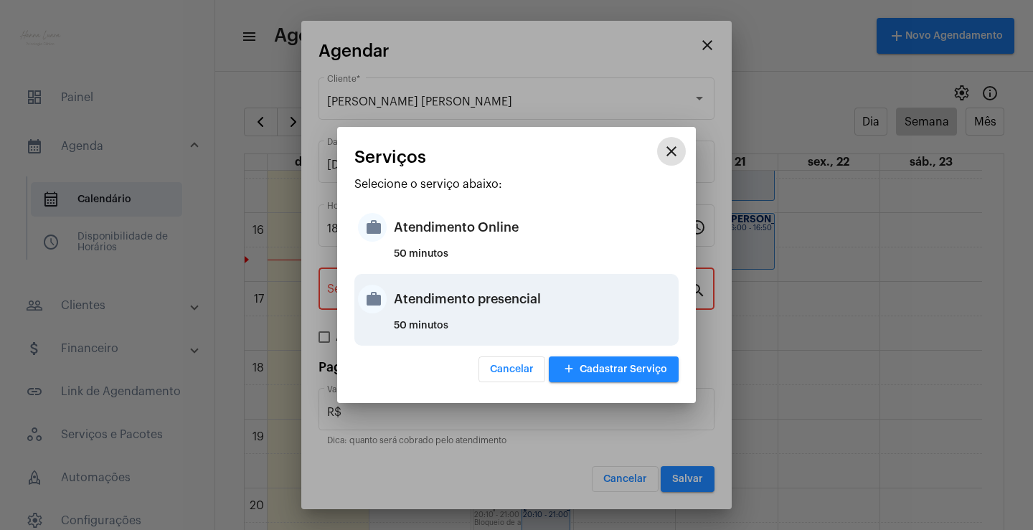
click at [522, 300] on div "Atendimento presencial" at bounding box center [534, 299] width 281 height 43
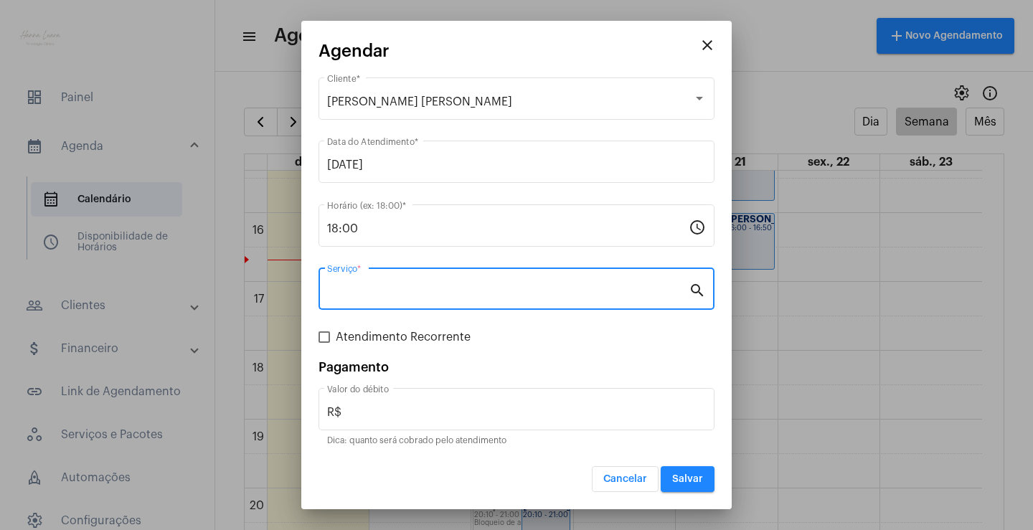
type input "Atendimento presencial"
type input "R$ 0"
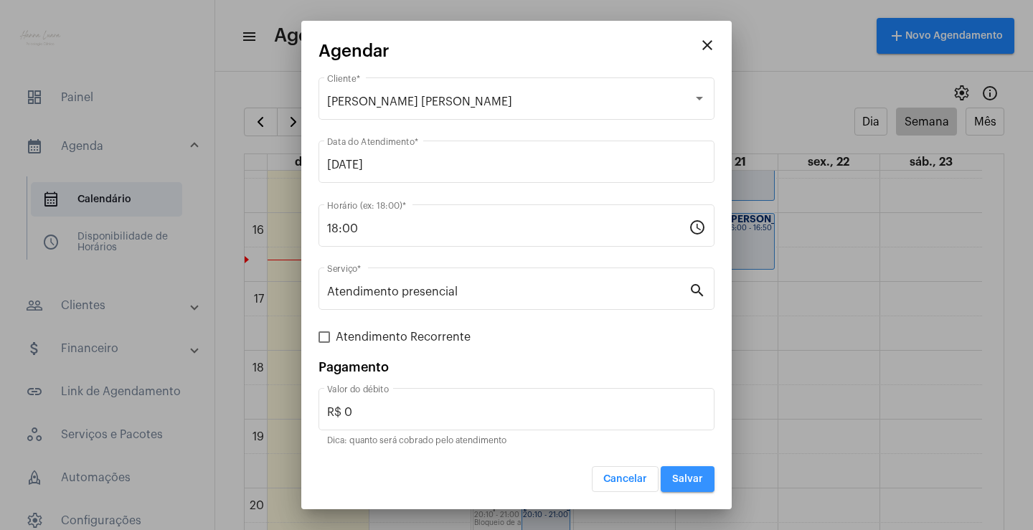
click at [690, 478] on span "Salvar" at bounding box center [687, 479] width 31 height 10
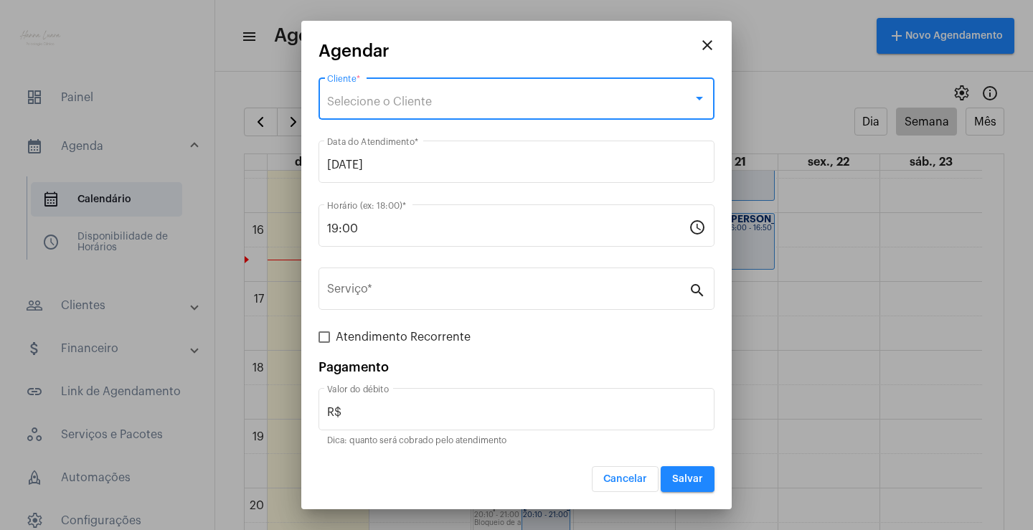
click at [430, 104] on span "Selecione o Cliente" at bounding box center [379, 101] width 105 height 11
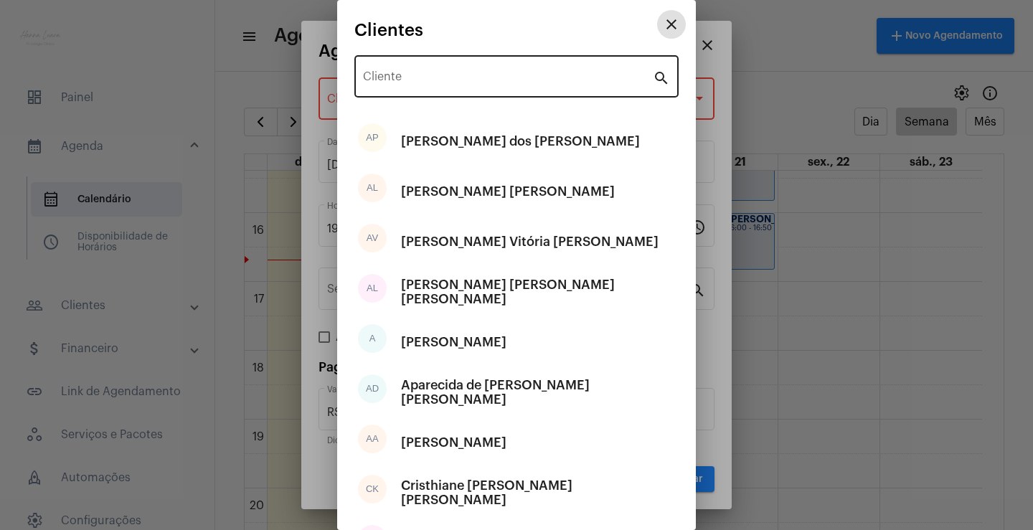
click at [430, 82] on input "Cliente" at bounding box center [508, 79] width 290 height 13
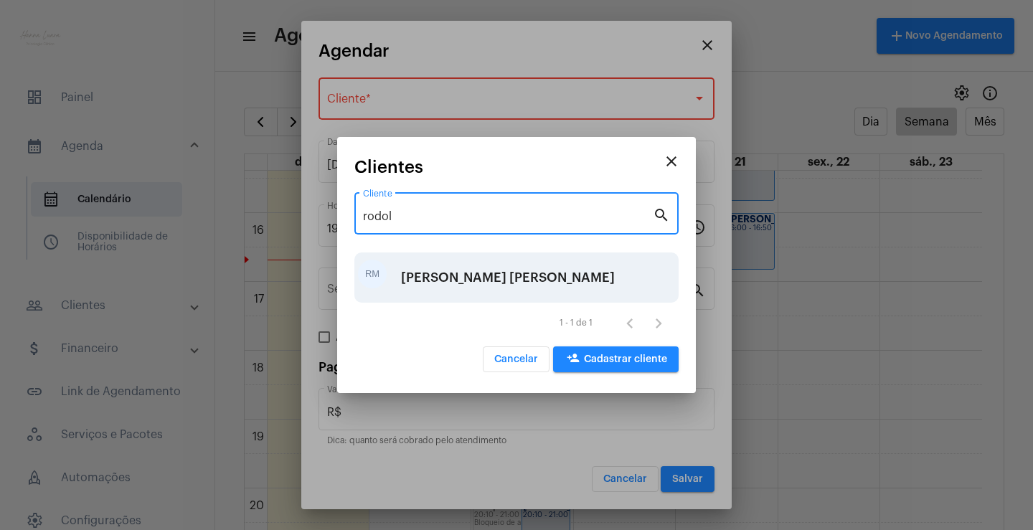
type input "rodol"
click at [458, 283] on div "Rodolfo Monteiro Bastos" at bounding box center [508, 277] width 214 height 43
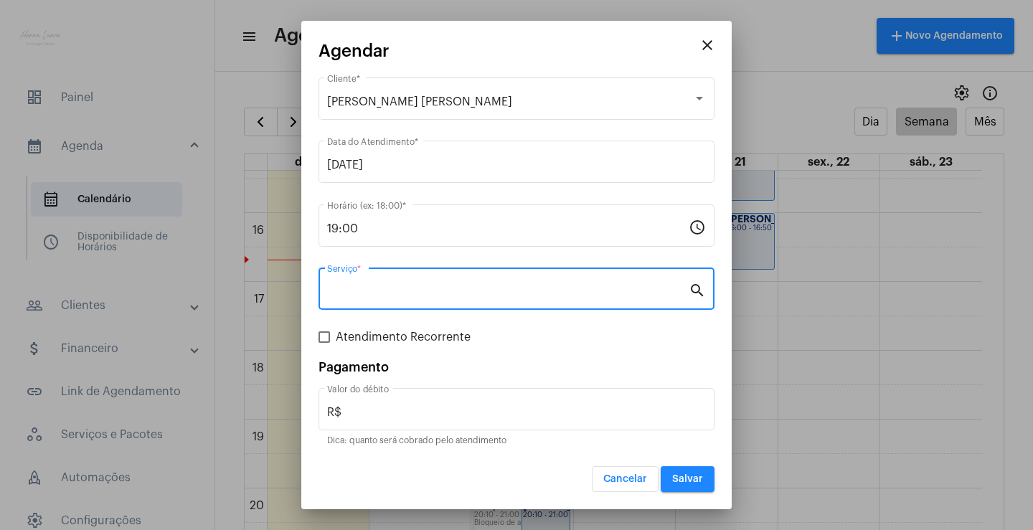
click at [559, 296] on input "Serviço *" at bounding box center [507, 291] width 361 height 13
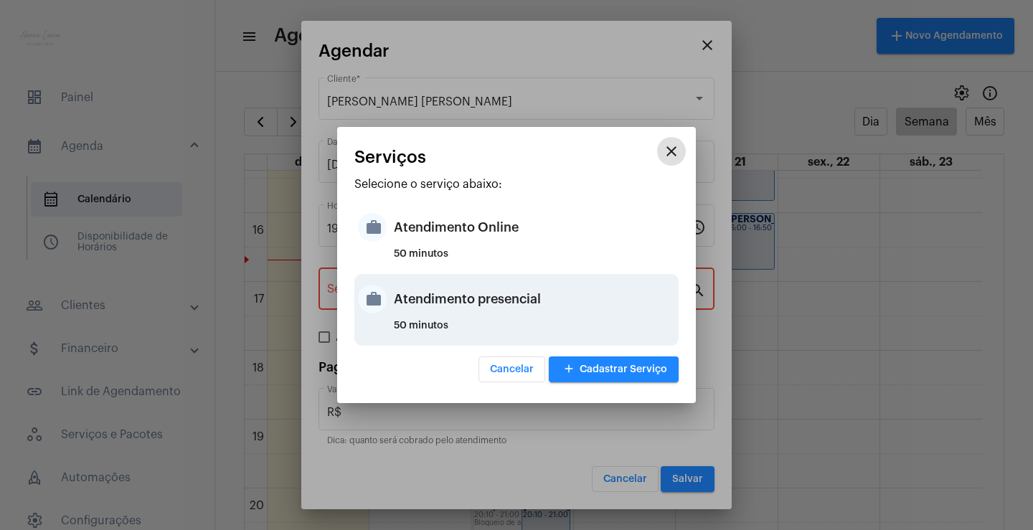
click at [512, 294] on div "Atendimento presencial" at bounding box center [534, 299] width 281 height 43
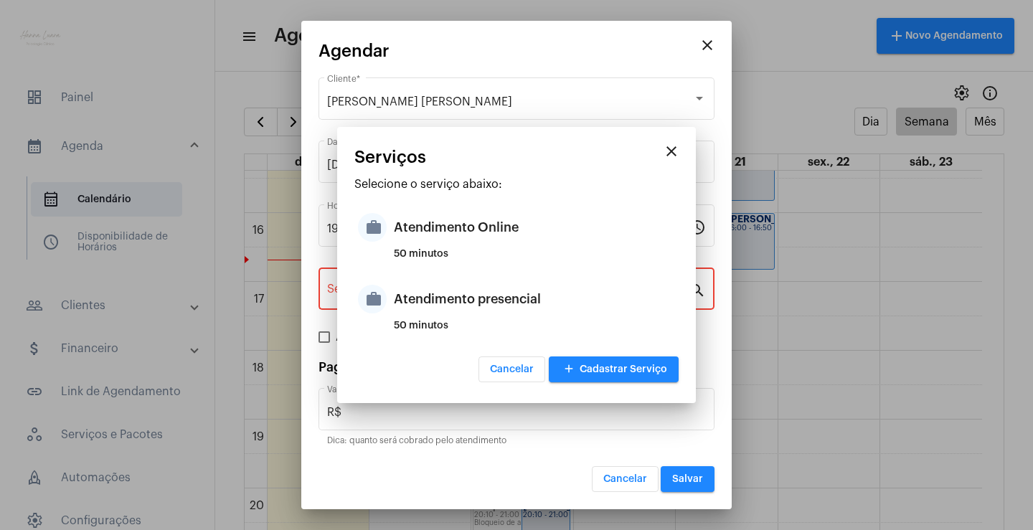
type input "Atendimento presencial"
type input "R$ 0"
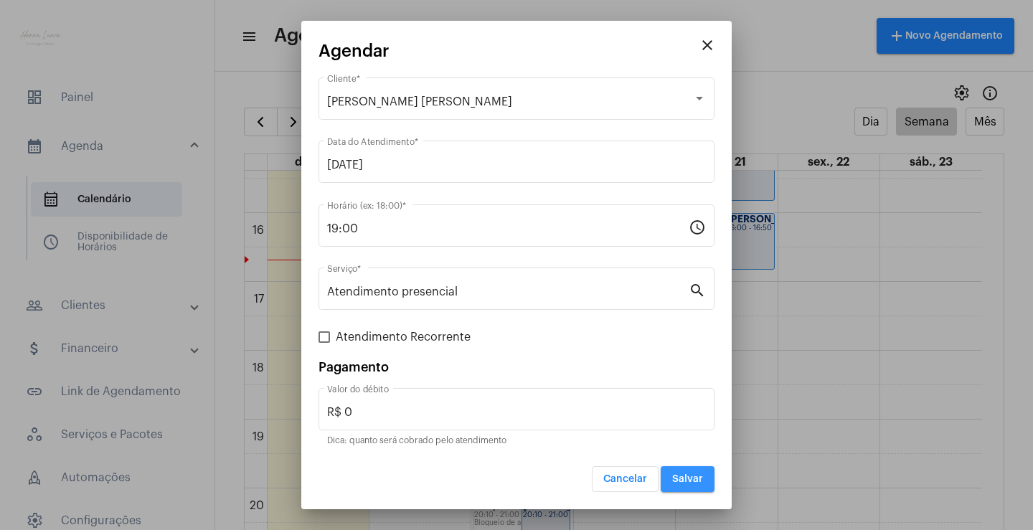
click at [691, 473] on button "Salvar" at bounding box center [687, 479] width 54 height 26
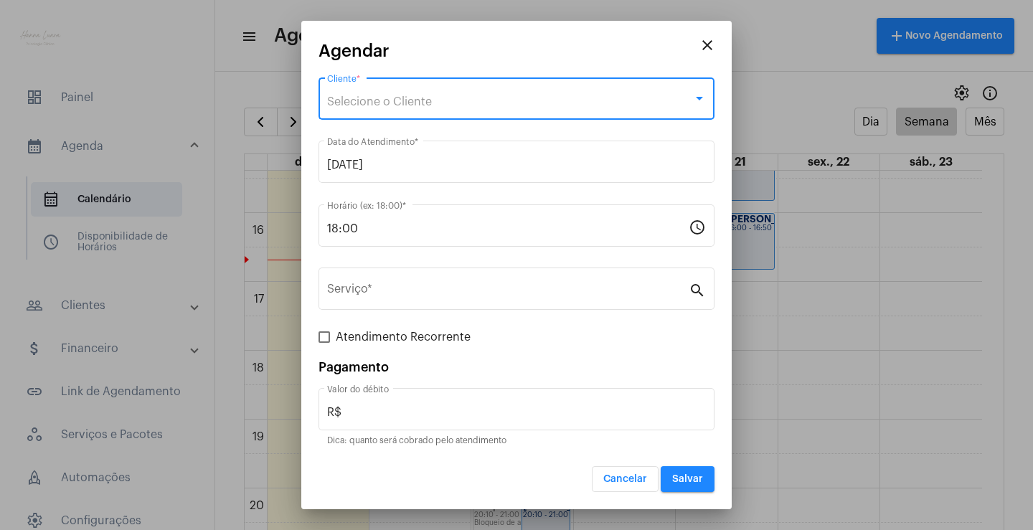
click at [460, 103] on div "Selecione o Cliente" at bounding box center [510, 101] width 366 height 13
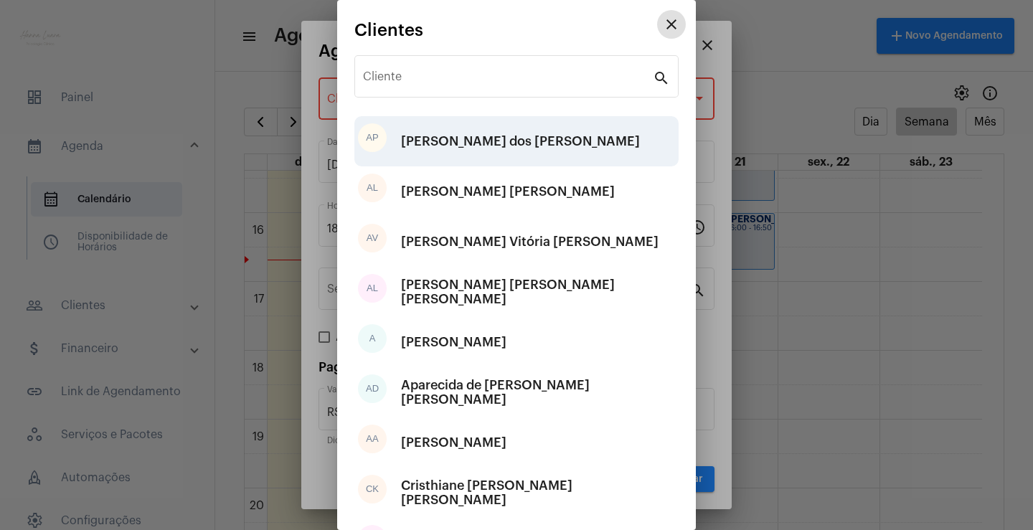
click at [470, 135] on div "[PERSON_NAME]" at bounding box center [520, 141] width 239 height 43
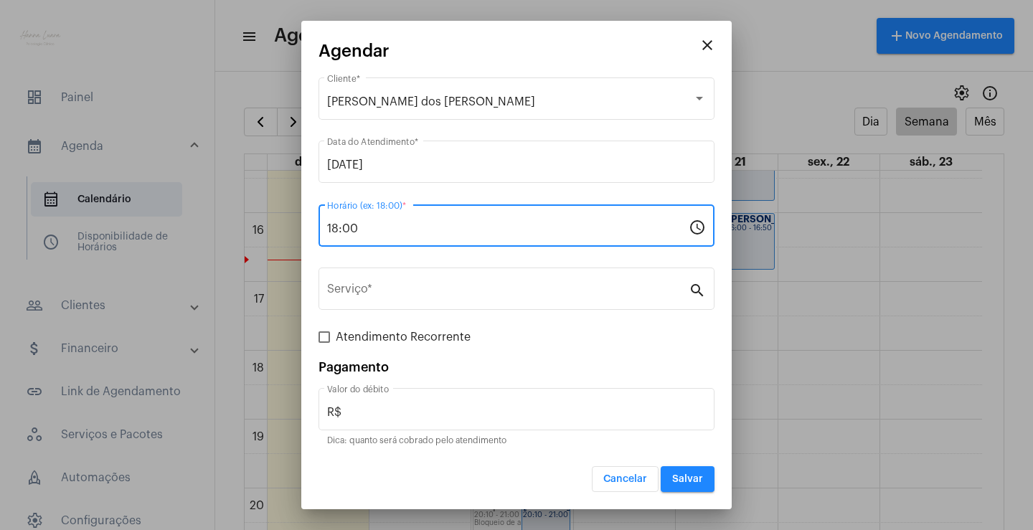
click at [465, 227] on input "18:00" at bounding box center [507, 228] width 361 height 13
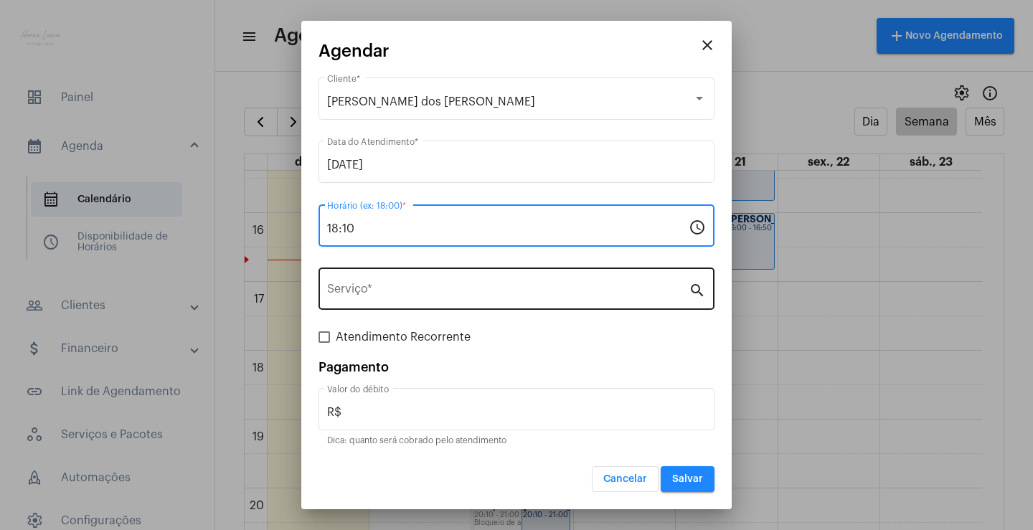
type input "18:10"
click at [478, 290] on input "Serviço *" at bounding box center [507, 291] width 361 height 13
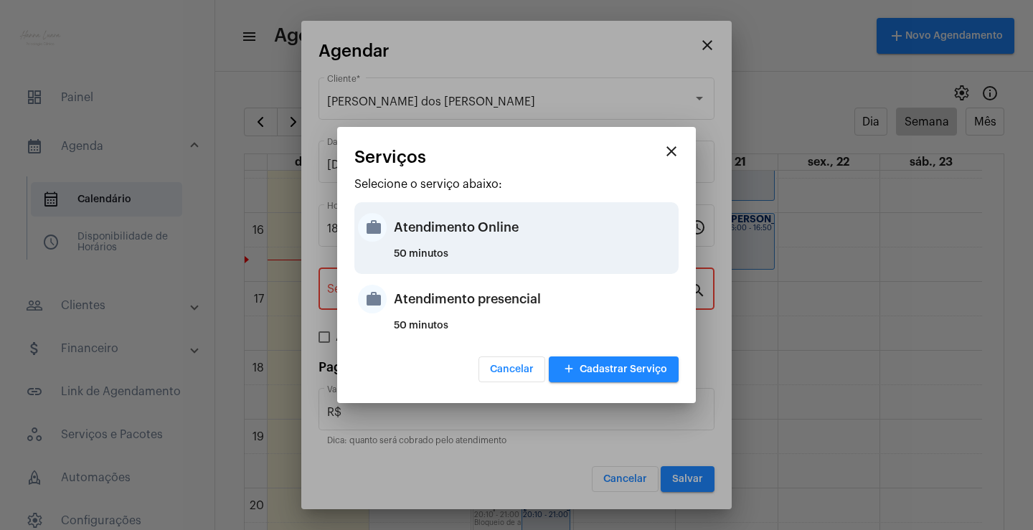
click at [493, 250] on div "50 minutos" at bounding box center [534, 260] width 281 height 22
type input "Atendimento Online"
type input "R$ 0"
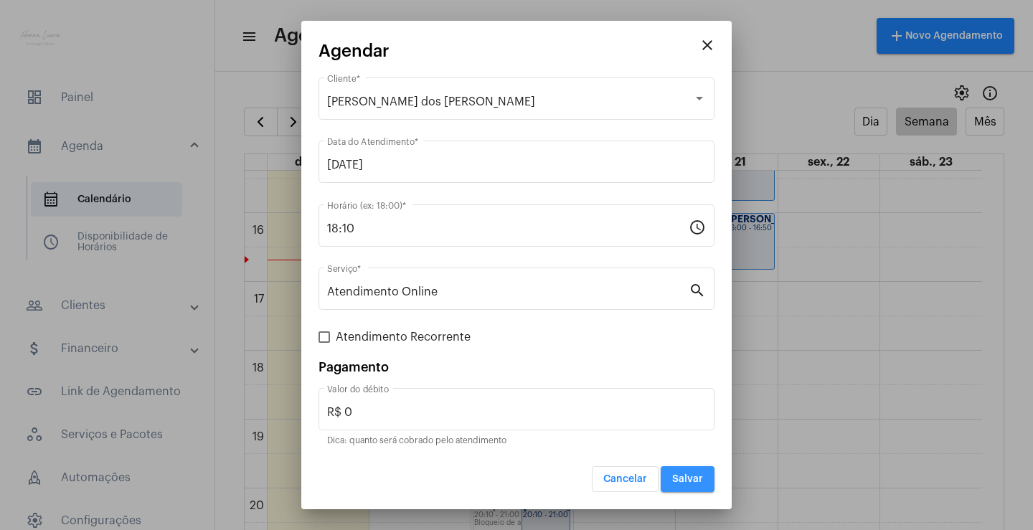
click at [697, 480] on span "Salvar" at bounding box center [687, 479] width 31 height 10
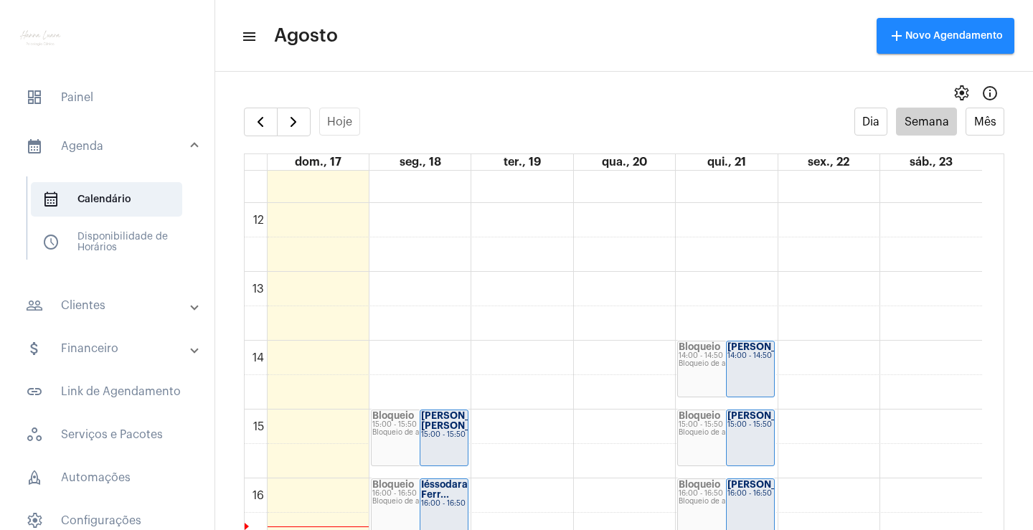
scroll to position [772, 0]
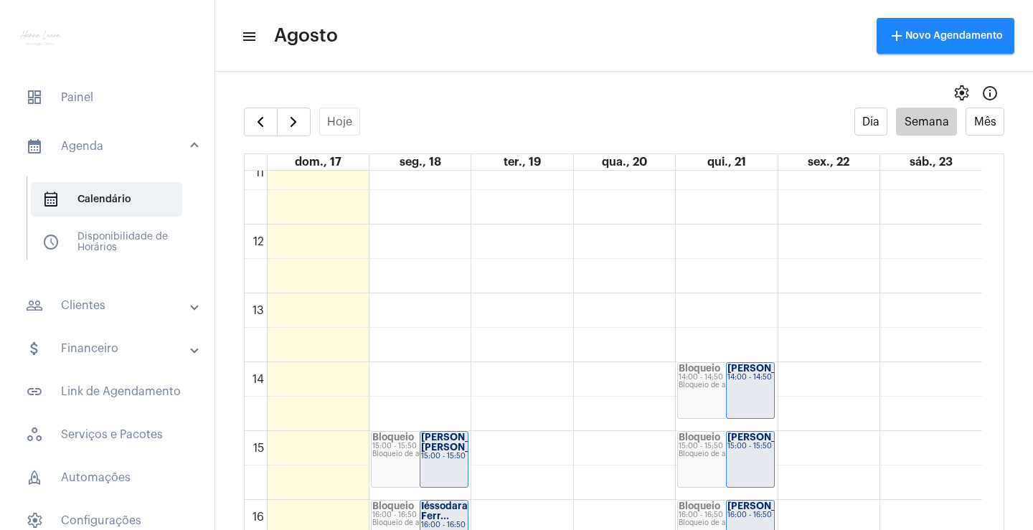
click at [744, 364] on strong "[PERSON_NAME]" at bounding box center [767, 368] width 80 height 9
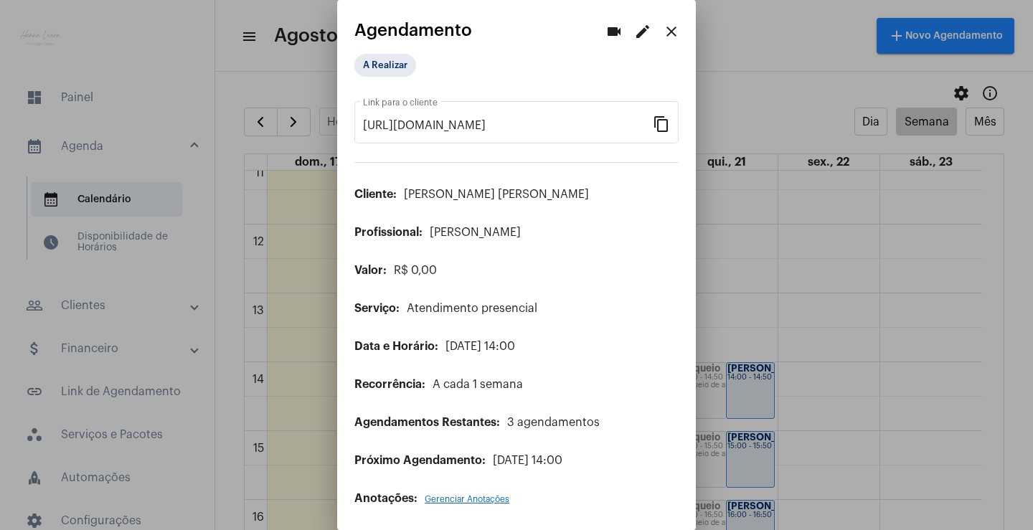
click at [634, 36] on mat-icon "edit" at bounding box center [642, 31] width 17 height 17
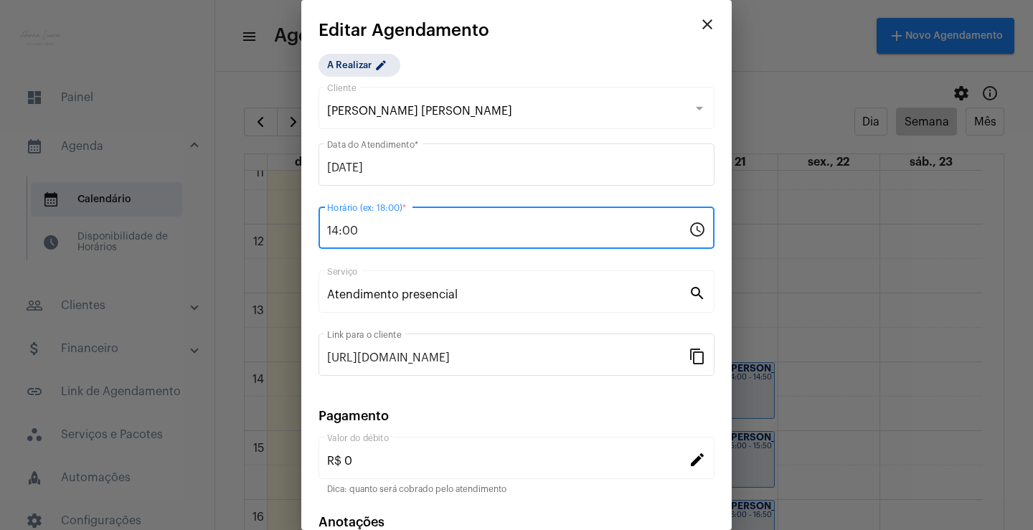
click at [339, 230] on input "14:00" at bounding box center [507, 230] width 361 height 13
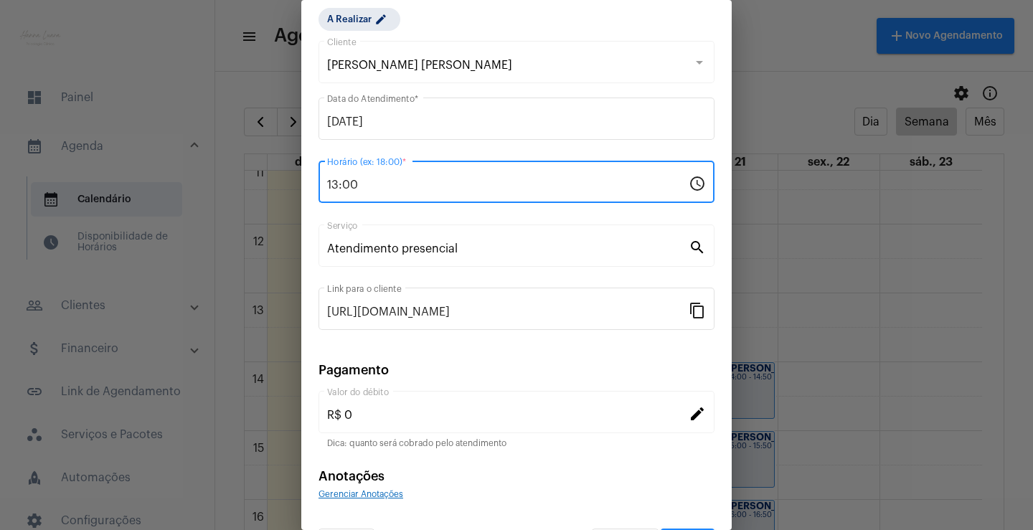
scroll to position [87, 0]
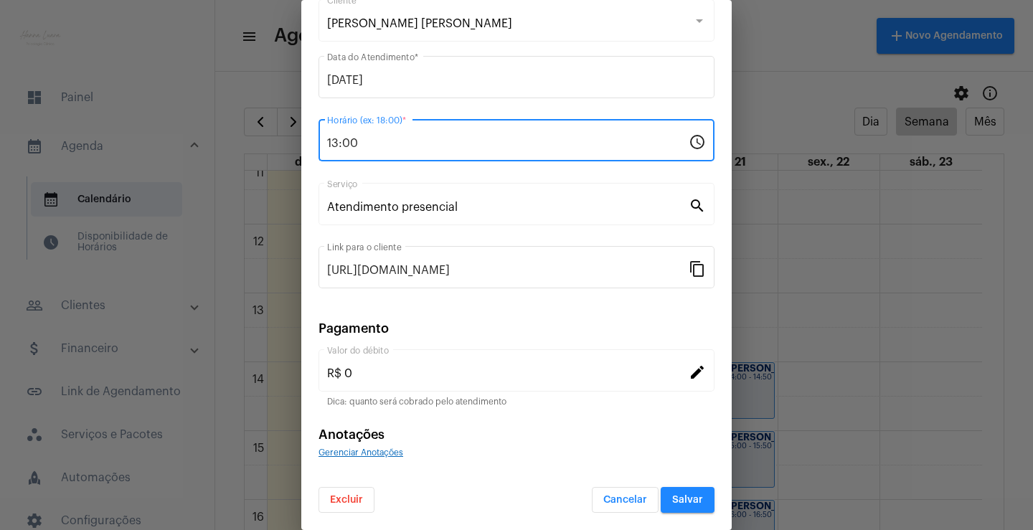
type input "13:00"
click at [680, 497] on span "Salvar" at bounding box center [687, 500] width 31 height 10
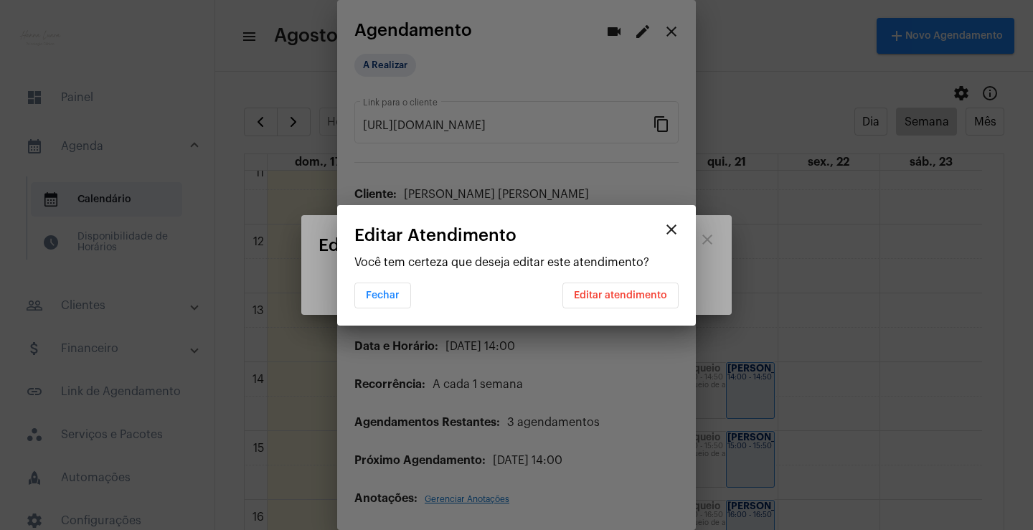
scroll to position [0, 0]
click at [648, 295] on span "Editar atendimento" at bounding box center [620, 295] width 93 height 10
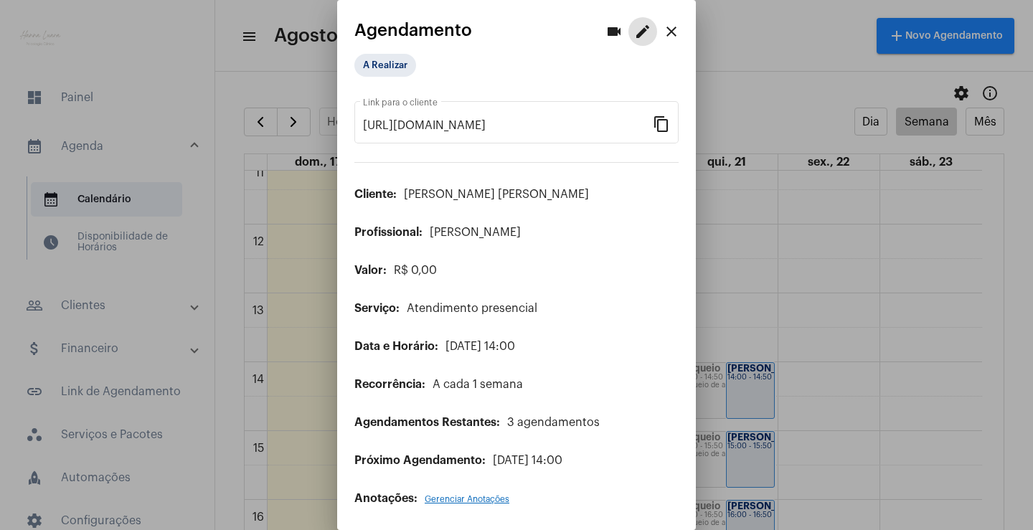
scroll to position [3, 0]
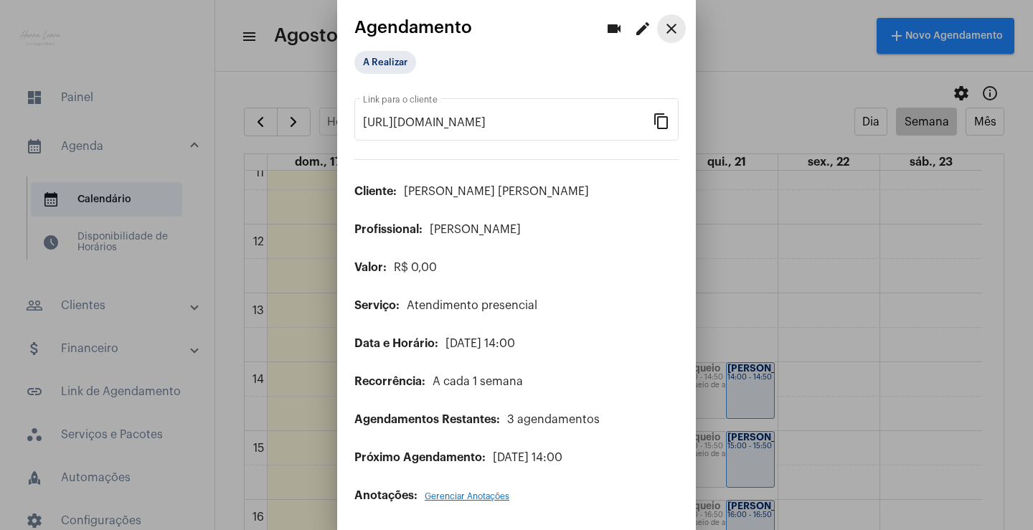
click at [663, 32] on mat-icon "close" at bounding box center [671, 28] width 17 height 17
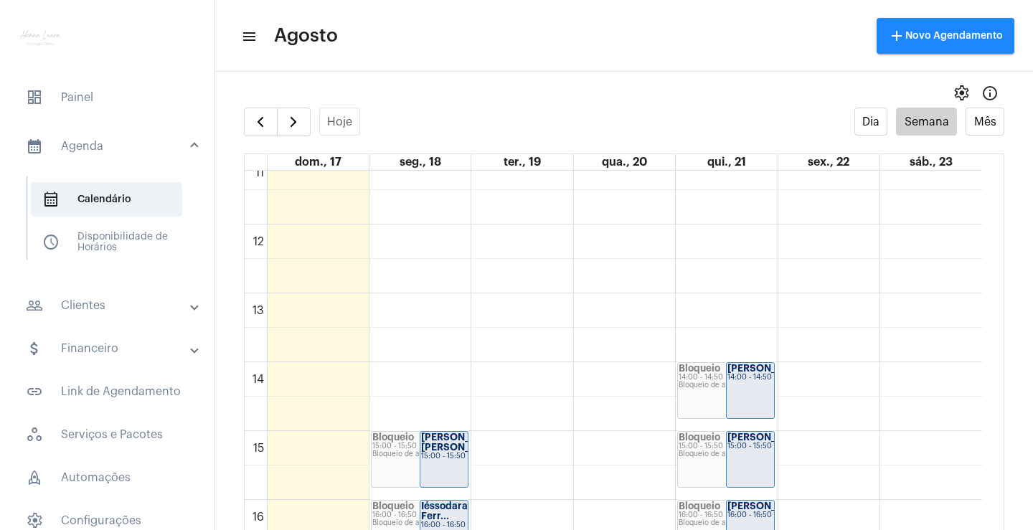
click at [710, 403] on div "Bloqueio 14:00 - 14:50 Bloqueio de agenda" at bounding box center [726, 390] width 96 height 55
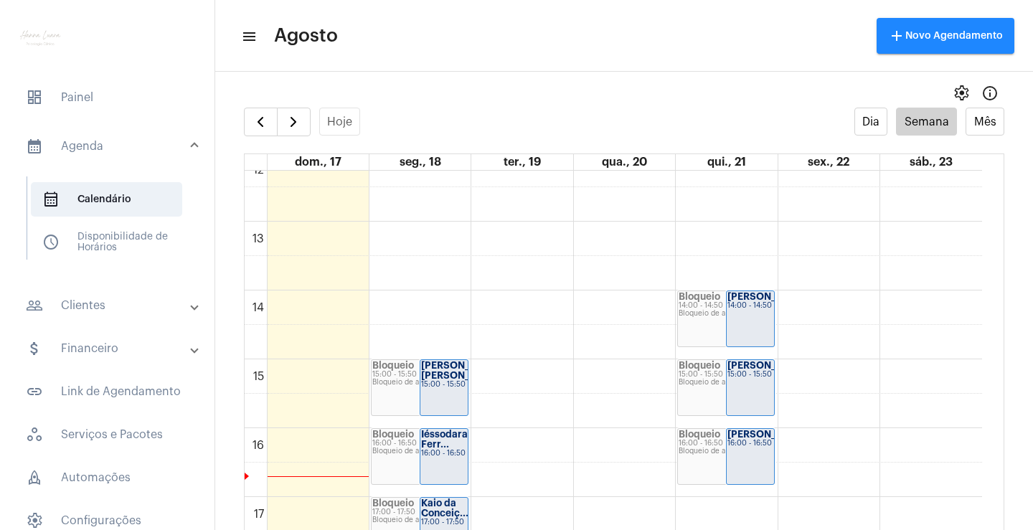
click at [737, 301] on strong "[PERSON_NAME]" at bounding box center [767, 296] width 80 height 9
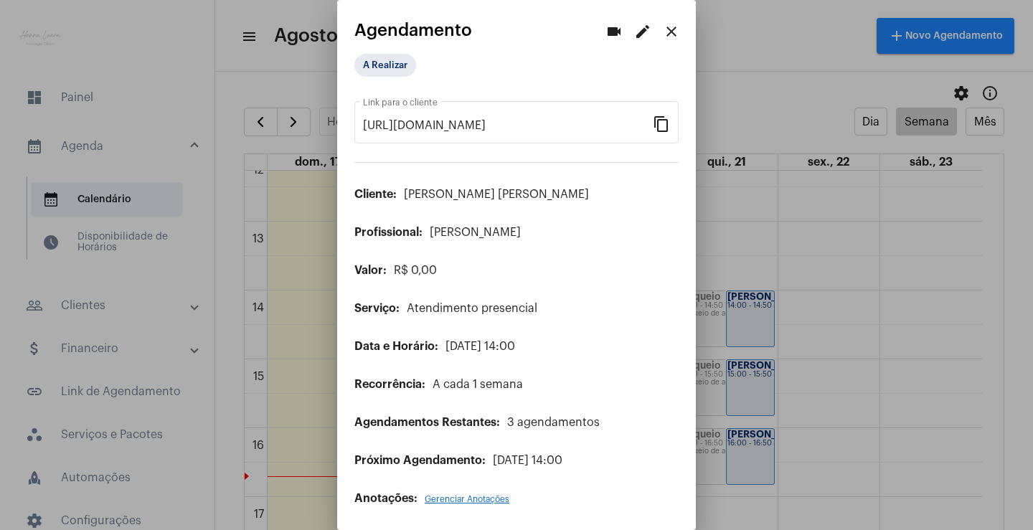
click at [634, 28] on mat-icon "edit" at bounding box center [642, 31] width 17 height 17
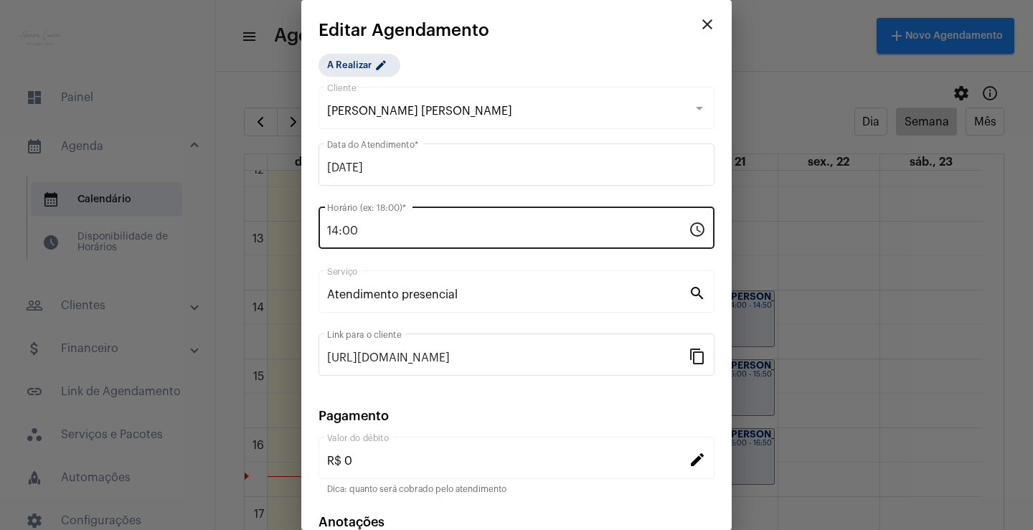
click at [341, 228] on input "14:00" at bounding box center [507, 230] width 361 height 13
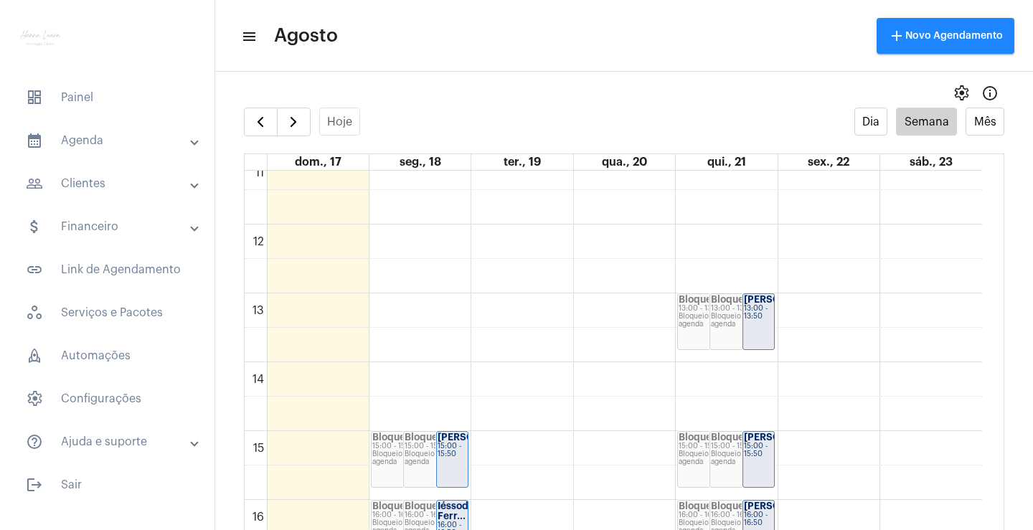
scroll to position [916, 0]
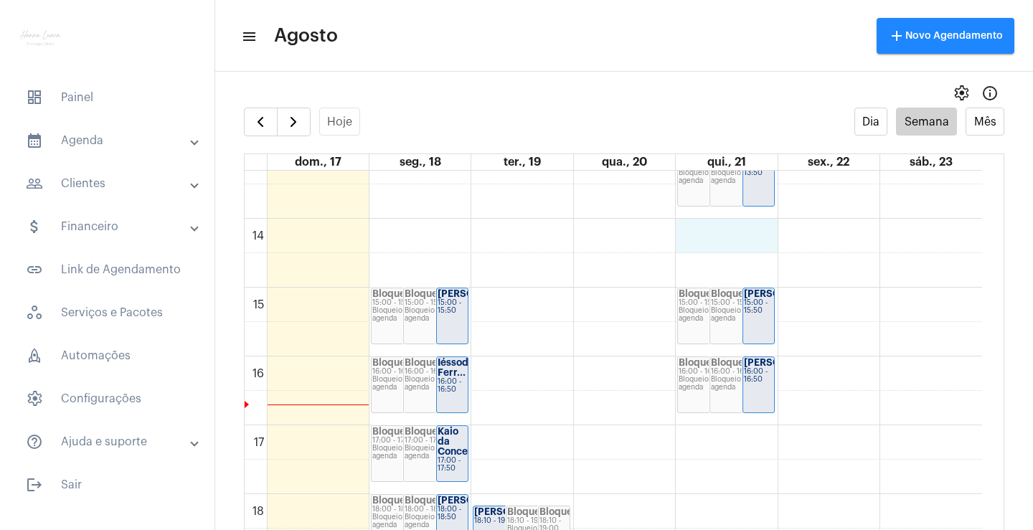
click at [704, 230] on div "00 01 02 03 04 05 06 07 08 09 10 11 12 13 14 15 16 17 18 19 20 21 22 23 Bloquei…" at bounding box center [613, 81] width 737 height 1652
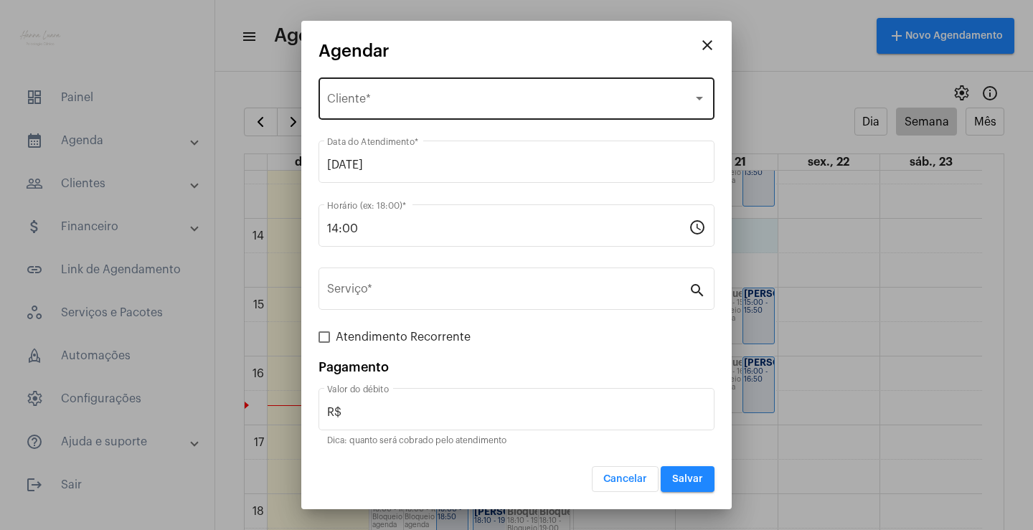
click at [447, 95] on div "Selecione o Cliente" at bounding box center [510, 101] width 366 height 13
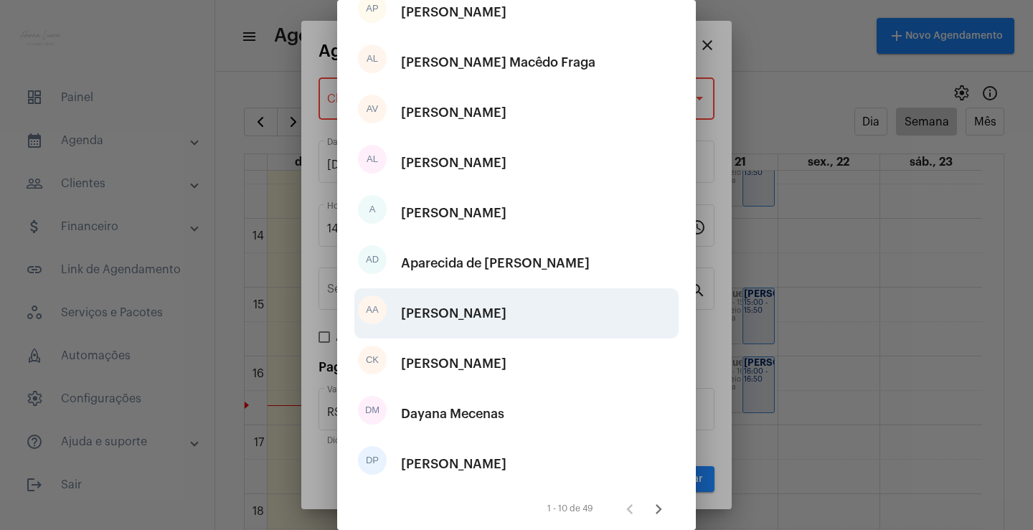
scroll to position [143, 0]
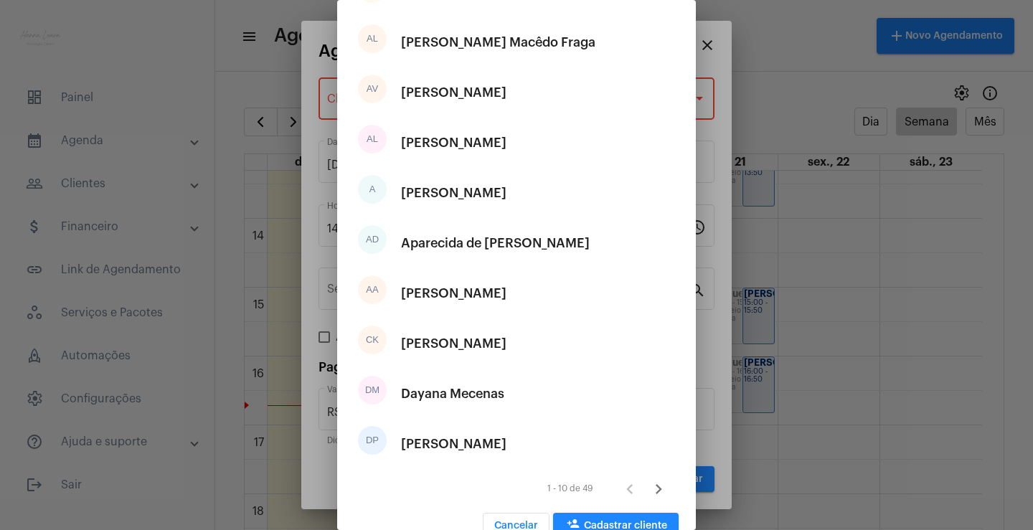
click at [648, 490] on icon "Próxima página" at bounding box center [658, 489] width 20 height 20
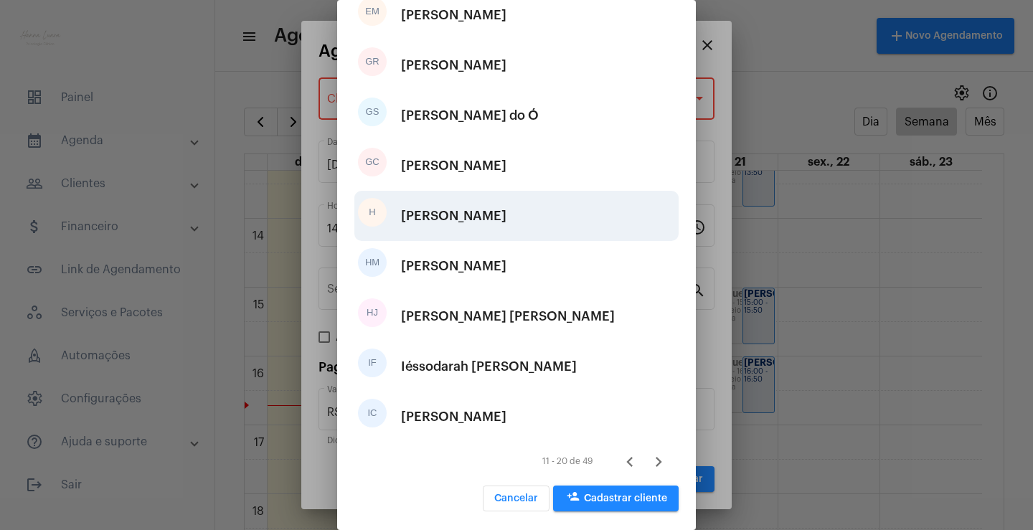
scroll to position [173, 0]
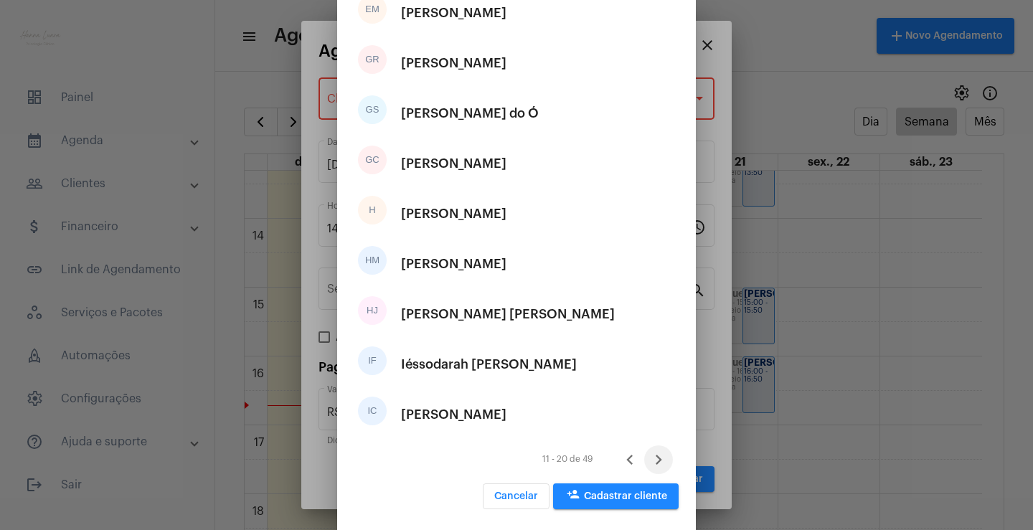
click at [648, 458] on icon "Próxima página" at bounding box center [658, 460] width 20 height 20
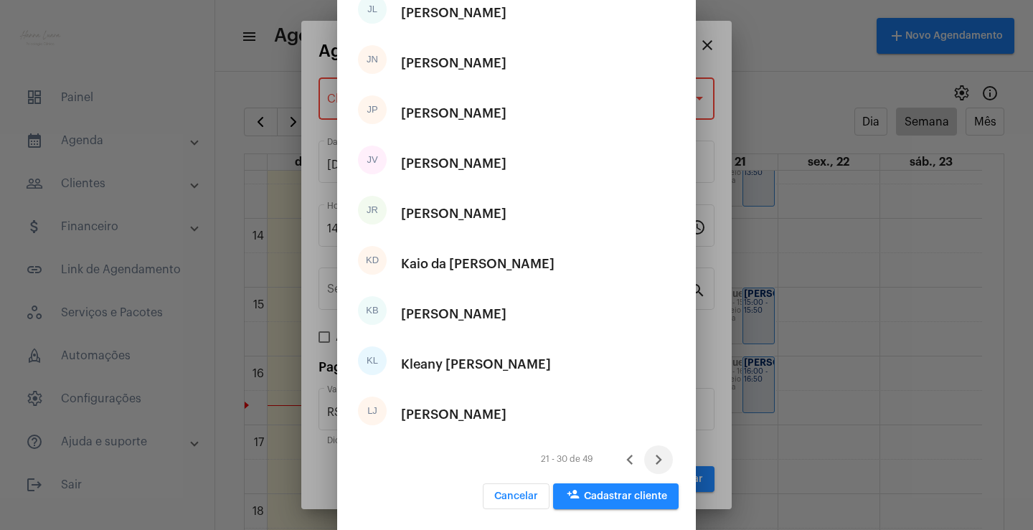
click at [649, 455] on icon "Próxima página" at bounding box center [658, 460] width 20 height 20
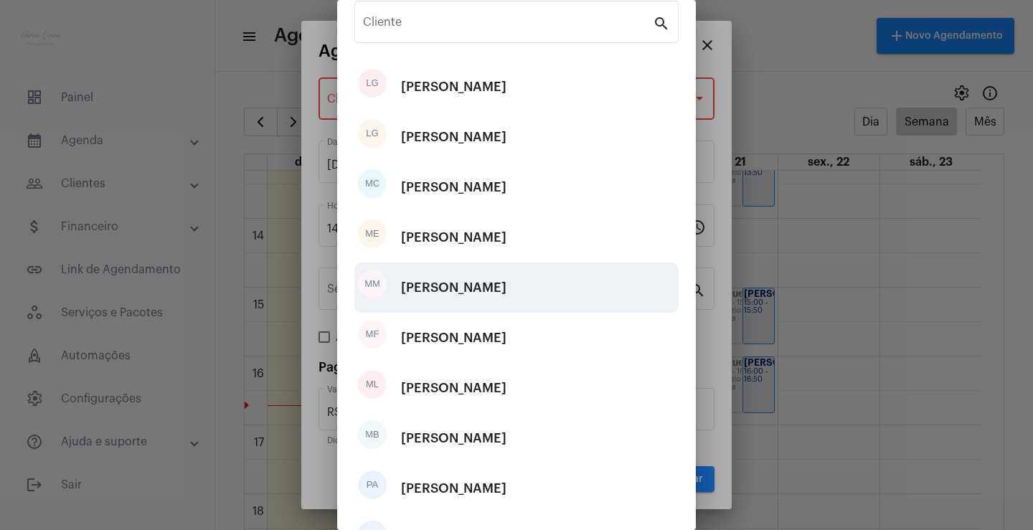
scroll to position [72, 0]
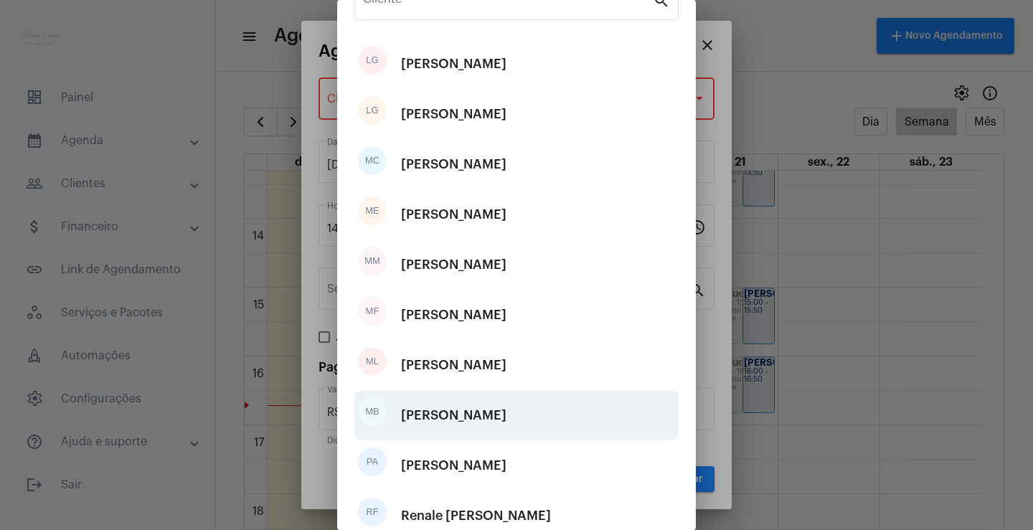
click at [506, 417] on div "[PERSON_NAME]" at bounding box center [453, 415] width 105 height 43
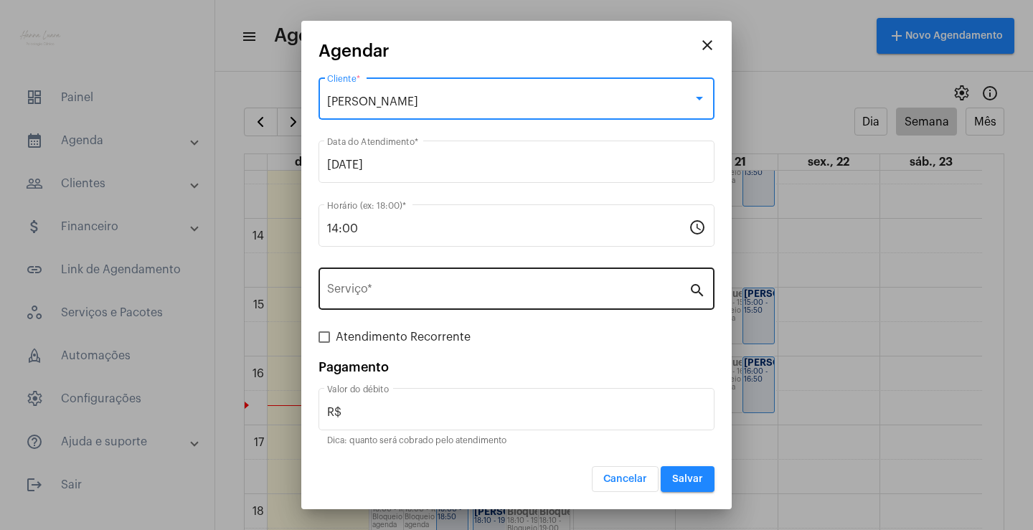
click at [525, 283] on div "Serviço *" at bounding box center [507, 287] width 361 height 45
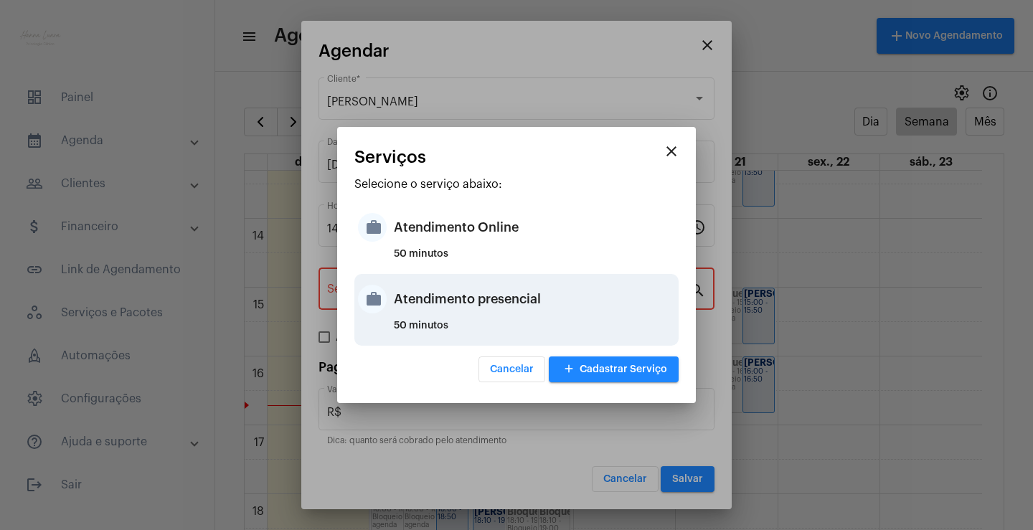
click at [529, 300] on div "Atendimento presencial" at bounding box center [534, 299] width 281 height 43
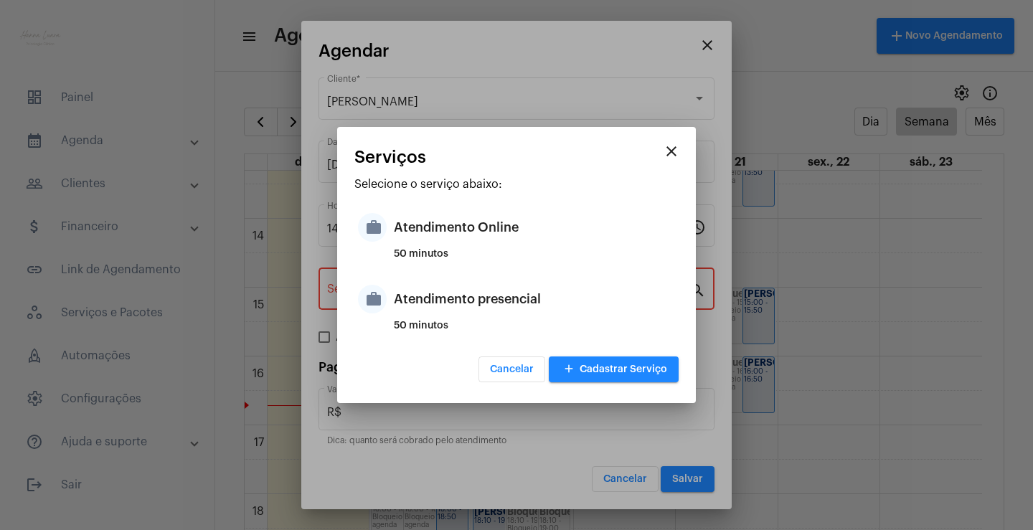
type input "Atendimento presencial"
type input "R$ 0"
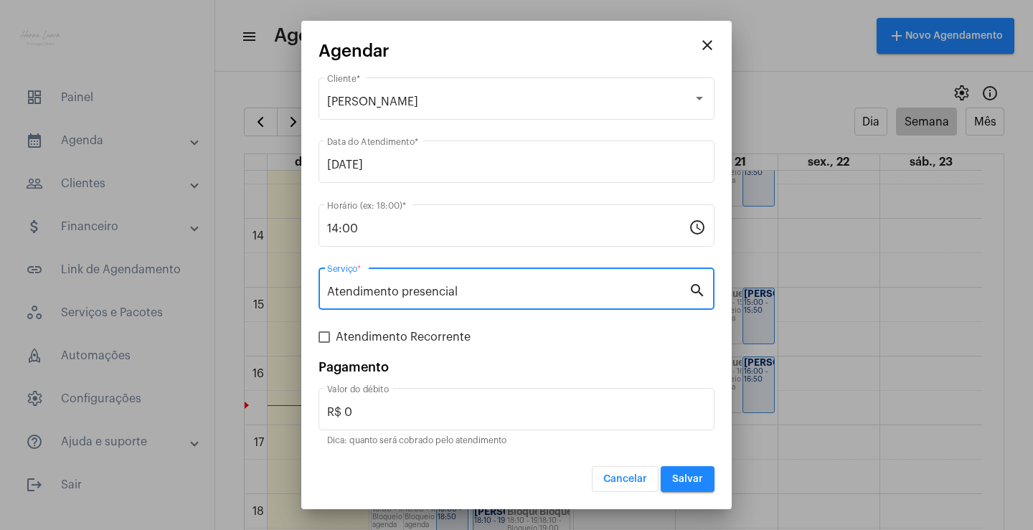
click at [686, 479] on span "Salvar" at bounding box center [687, 479] width 31 height 10
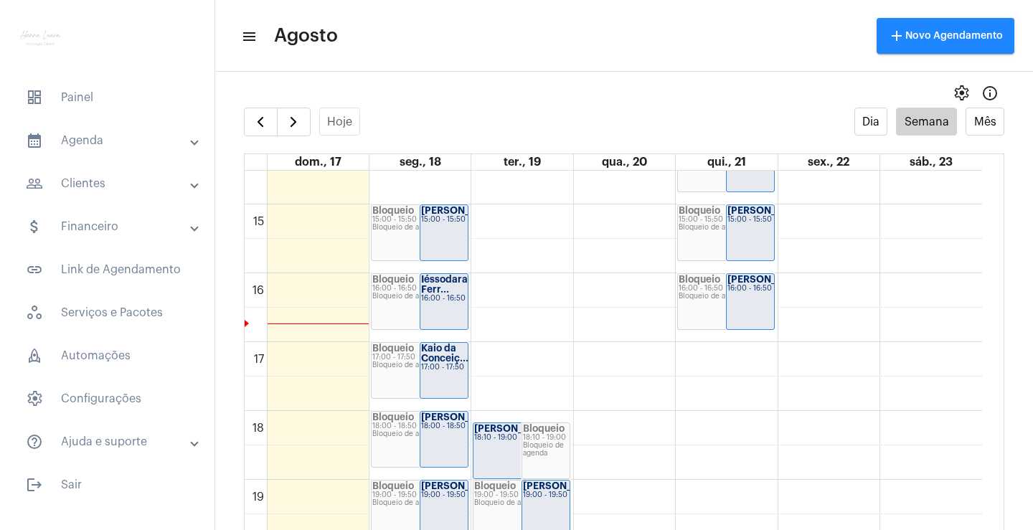
scroll to position [1059, 0]
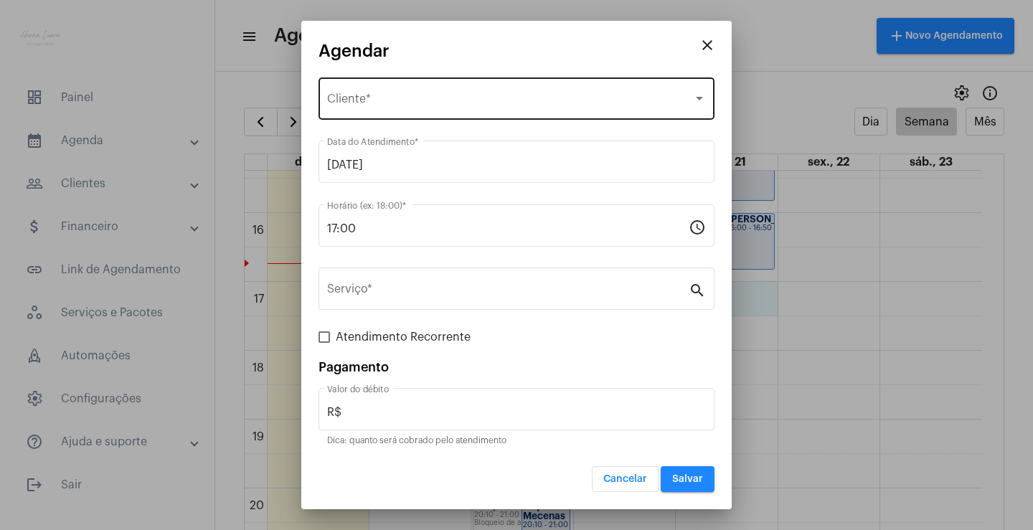
click at [437, 108] on div "Selecione o Cliente Cliente *" at bounding box center [516, 97] width 379 height 45
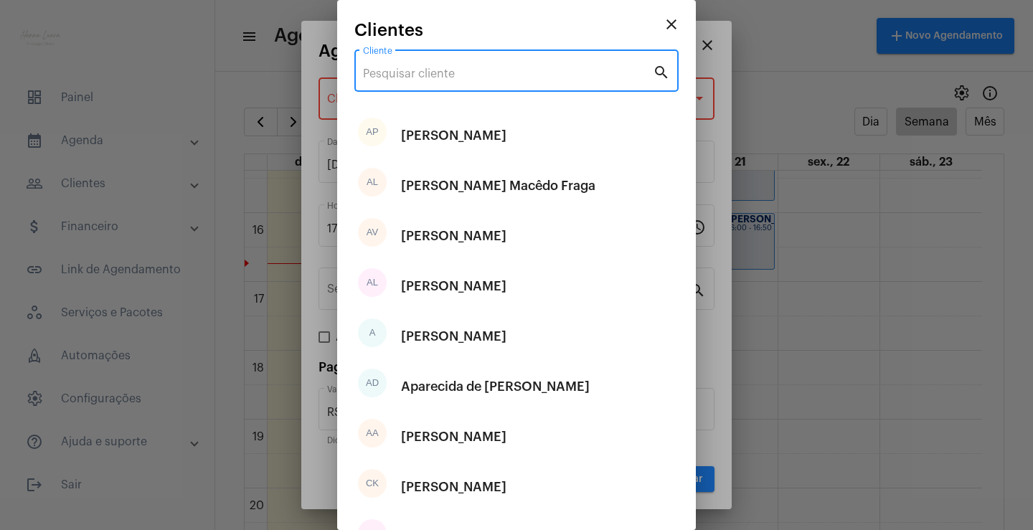
click at [561, 70] on input "Cliente" at bounding box center [508, 73] width 290 height 13
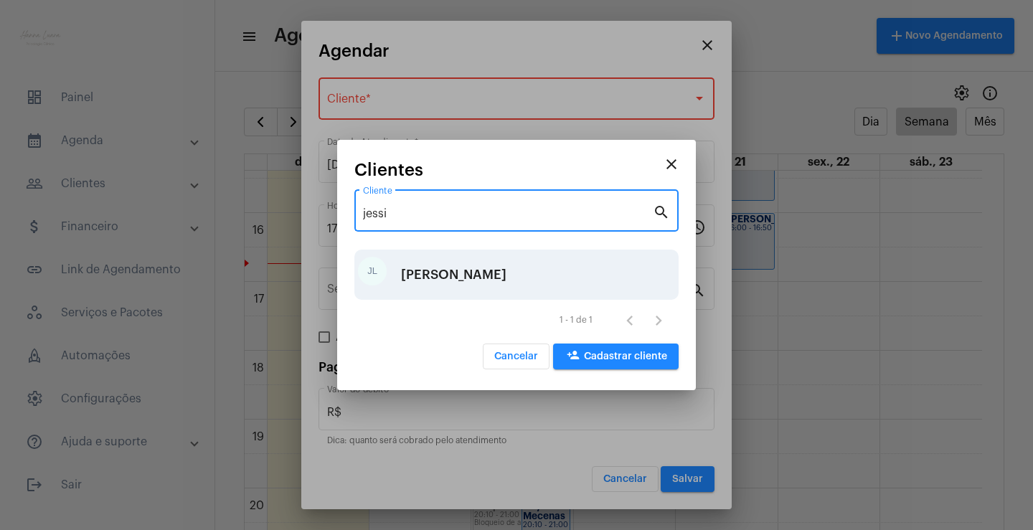
type input "jessi"
click at [506, 270] on div "[PERSON_NAME]" at bounding box center [453, 274] width 105 height 43
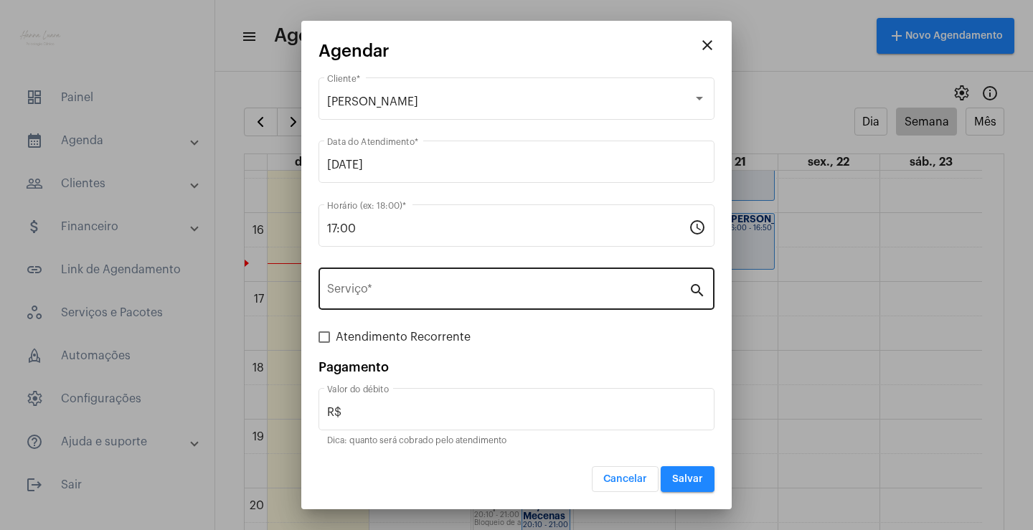
click at [569, 284] on div "Serviço *" at bounding box center [507, 287] width 361 height 45
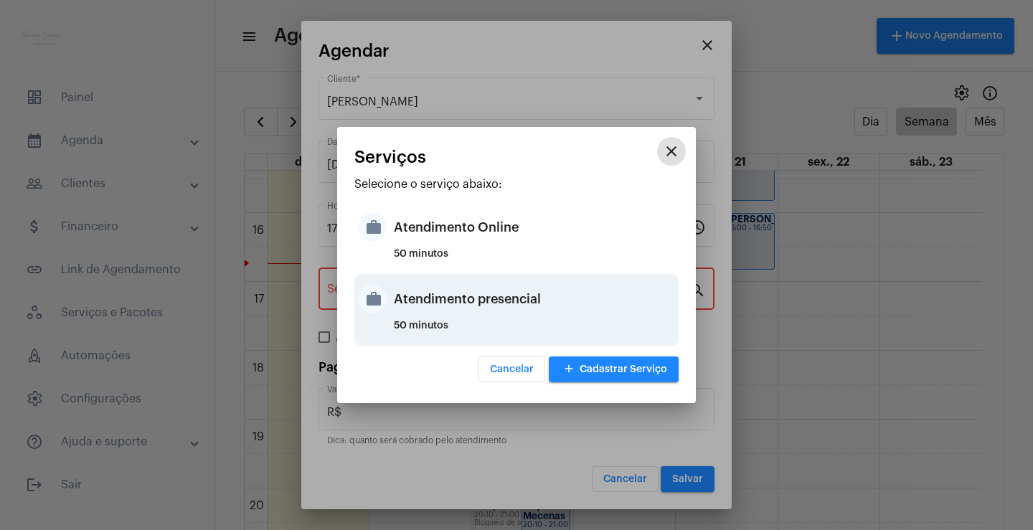
click at [540, 293] on div "Atendimento presencial" at bounding box center [534, 299] width 281 height 43
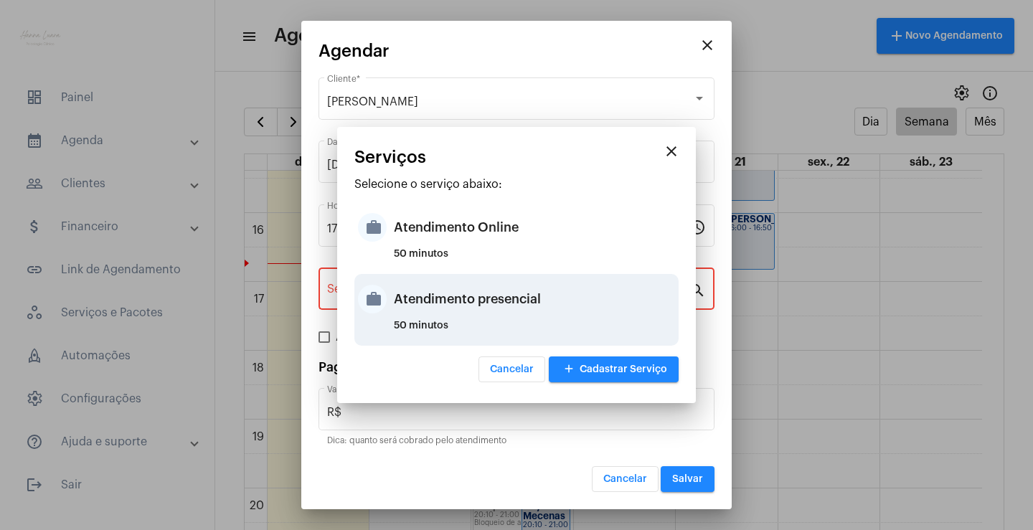
type input "Atendimento presencial"
type input "R$ 0"
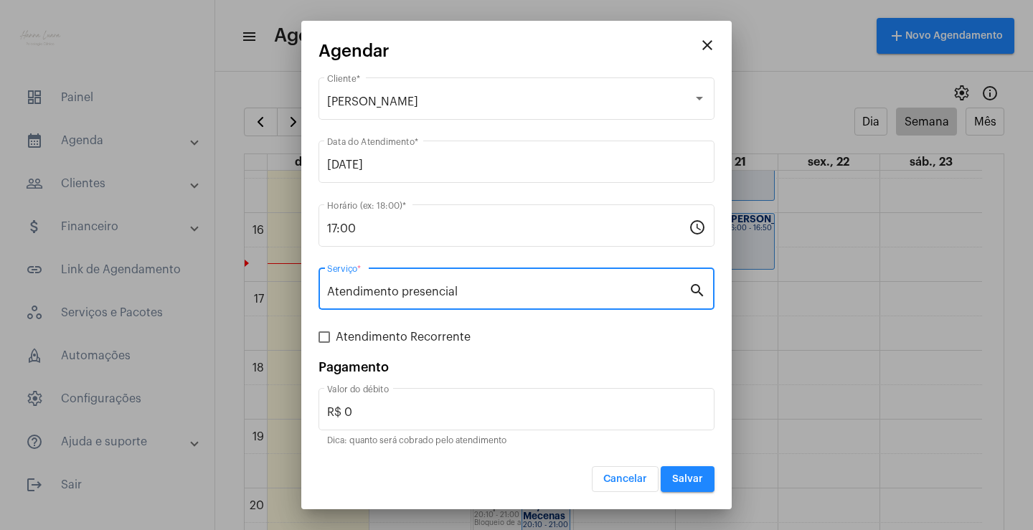
click at [447, 334] on span "Atendimento Recorrente" at bounding box center [403, 336] width 135 height 17
click at [324, 343] on input "Atendimento Recorrente" at bounding box center [323, 343] width 1 height 1
checkbox input "true"
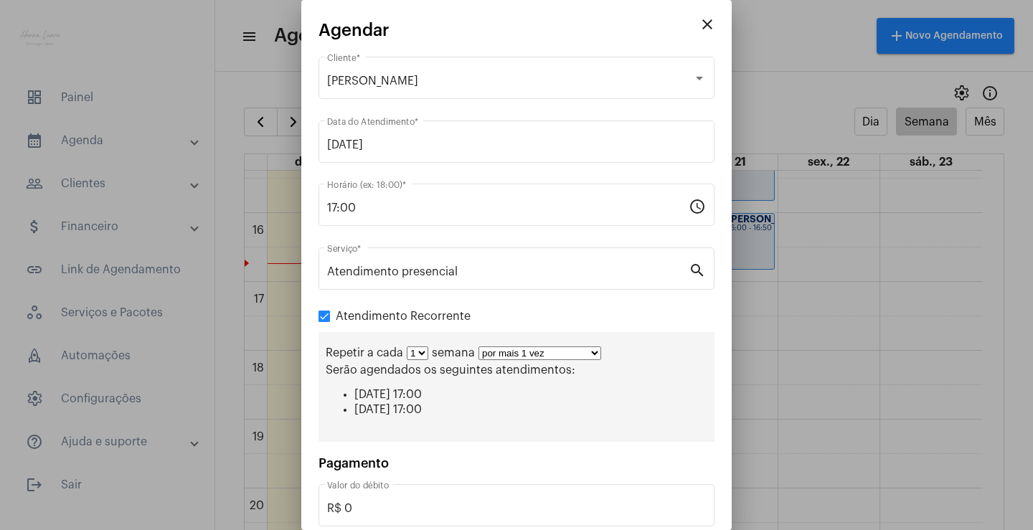
click at [584, 354] on select "por mais 1 vez por mais 2 vezes por mais 3 vezes por mais 4 vezes por mais 5 ve…" at bounding box center [539, 353] width 123 height 14
click at [617, 320] on div "Atendimento Recorrente Repetir a cada 1 2 3 4 5 6 7 8 semana por mais 1 vez por…" at bounding box center [516, 375] width 396 height 134
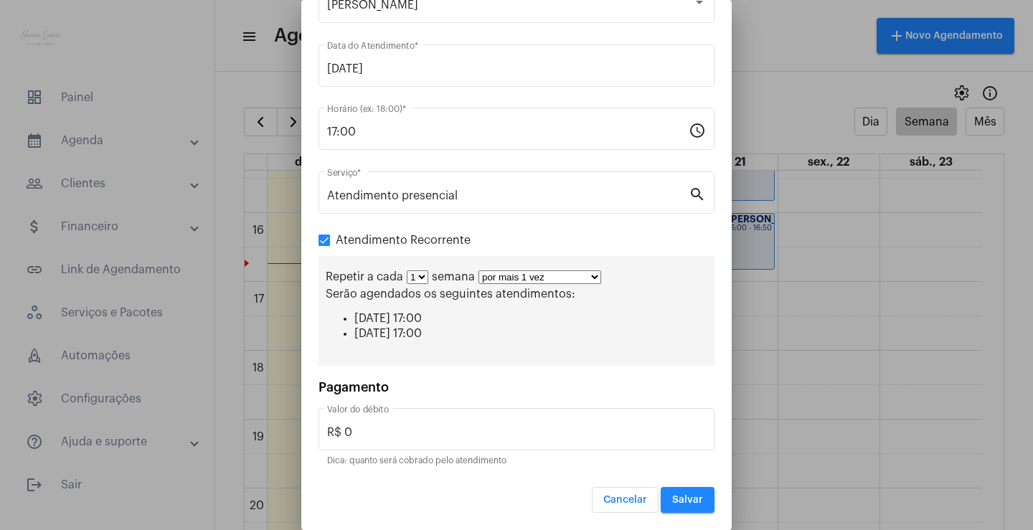
click at [551, 272] on select "por mais 1 vez por mais 2 vezes por mais 3 vezes por mais 4 vezes por mais 5 ve…" at bounding box center [539, 277] width 123 height 14
select select "10: 0"
click at [478, 270] on select "por mais 1 vez por mais 2 vezes por mais 3 vezes por mais 4 vezes por mais 5 ve…" at bounding box center [539, 277] width 123 height 14
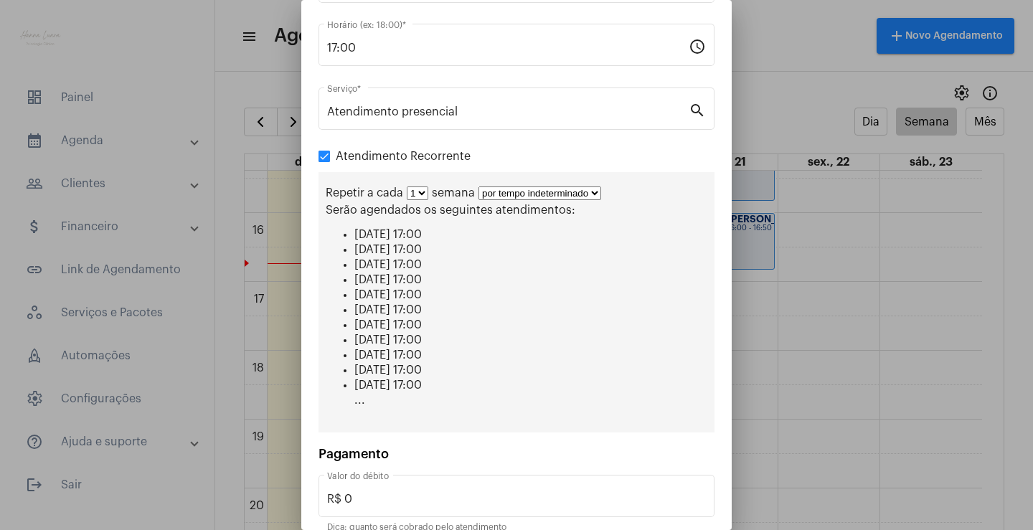
scroll to position [227, 0]
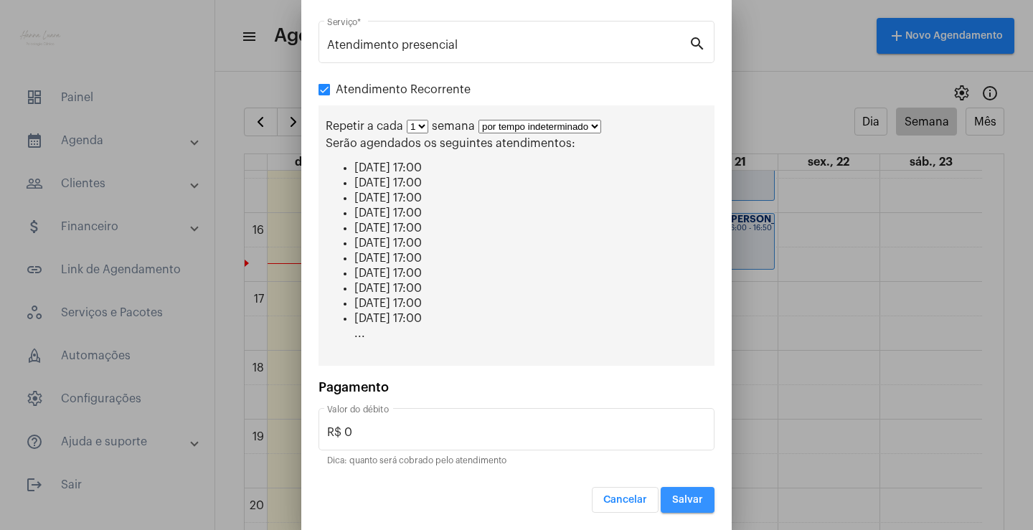
click at [689, 501] on span "Salvar" at bounding box center [687, 500] width 31 height 10
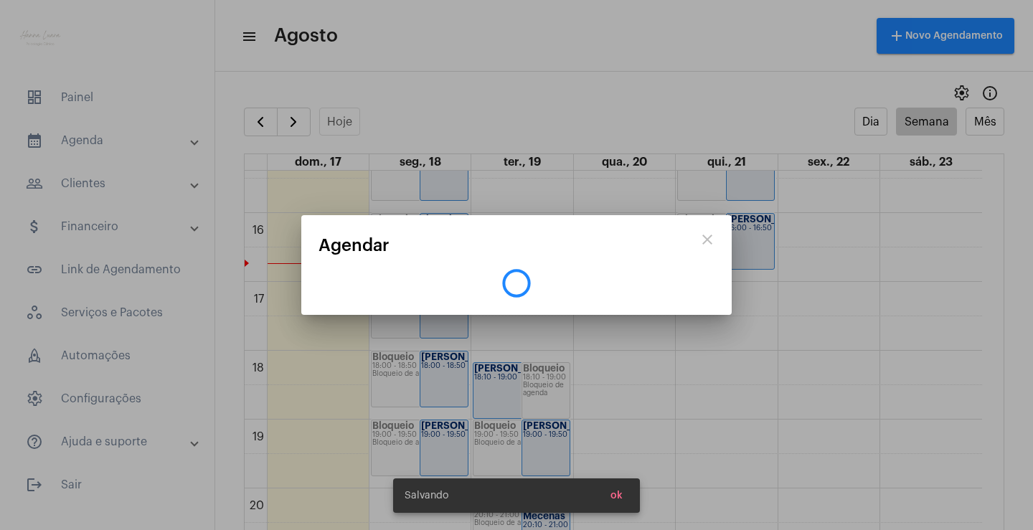
scroll to position [0, 0]
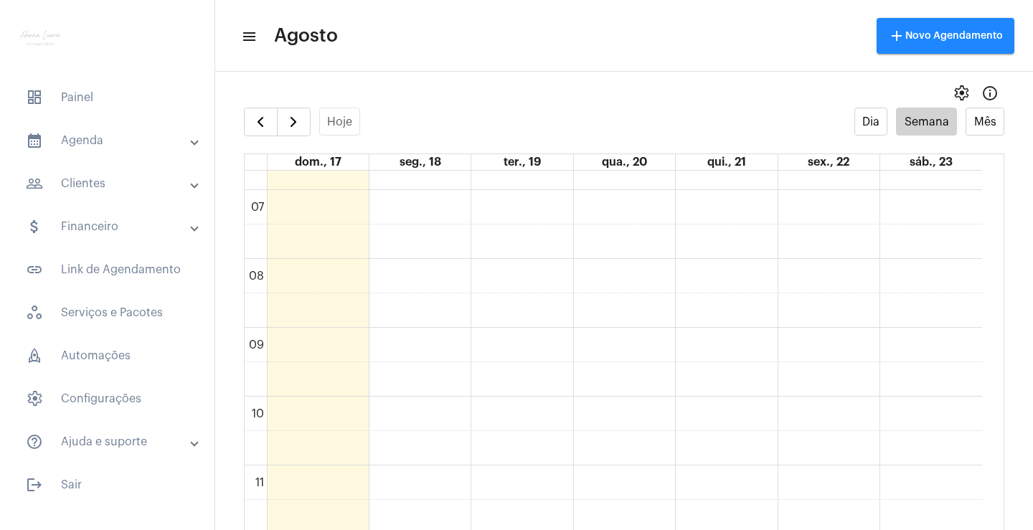
scroll to position [485, 0]
click at [815, 403] on div "00 01 02 03 04 05 06 07 08 09 10 11 12 13 14 15 16 17 18 19 20 21 22 23 Bloquei…" at bounding box center [613, 511] width 737 height 1652
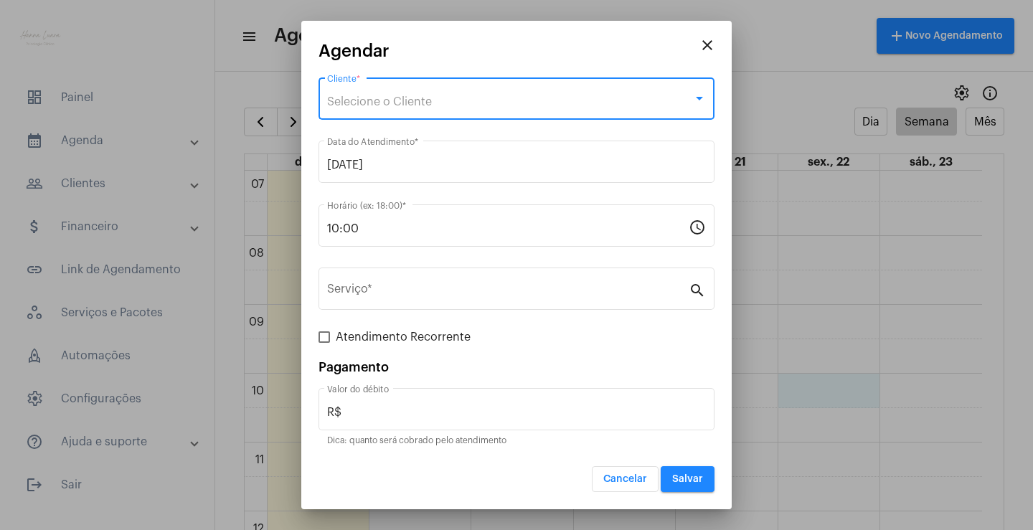
click at [525, 98] on div "Selecione o Cliente" at bounding box center [510, 101] width 366 height 13
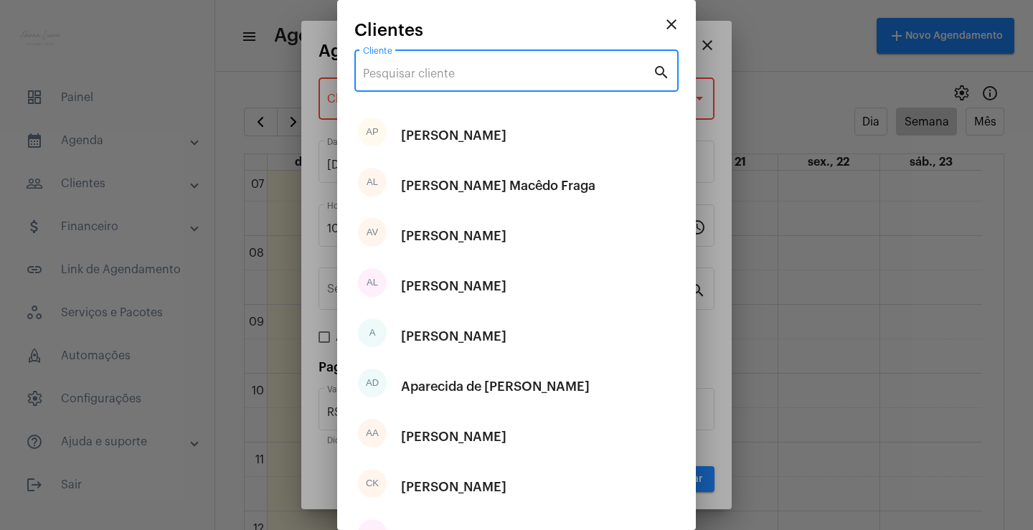
click at [513, 80] on input "Cliente" at bounding box center [508, 73] width 290 height 13
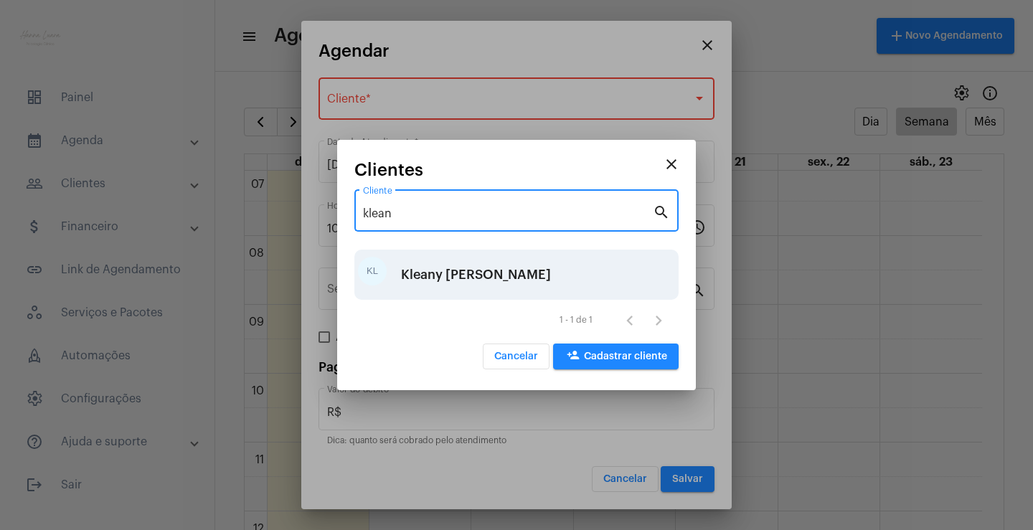
type input "klean"
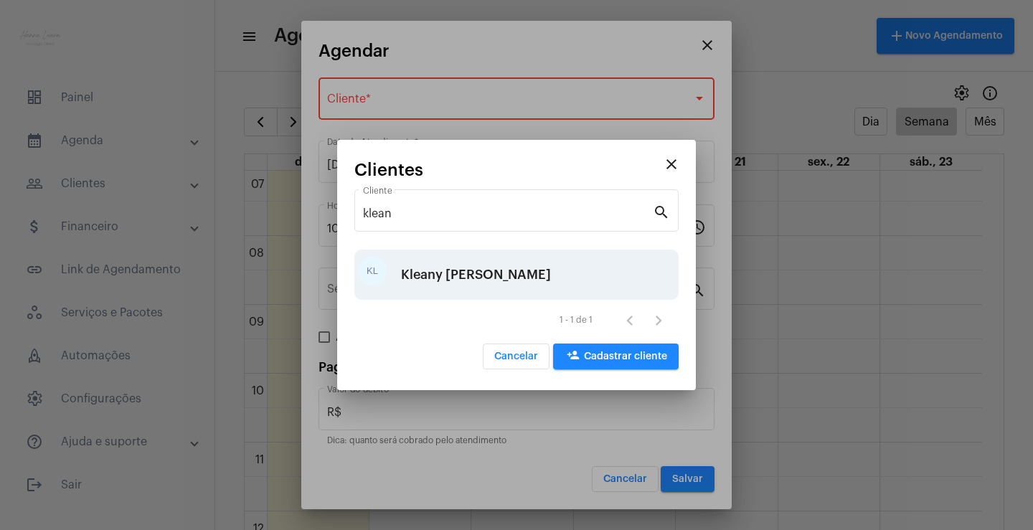
click at [495, 271] on div "Kleany [PERSON_NAME]" at bounding box center [476, 274] width 150 height 43
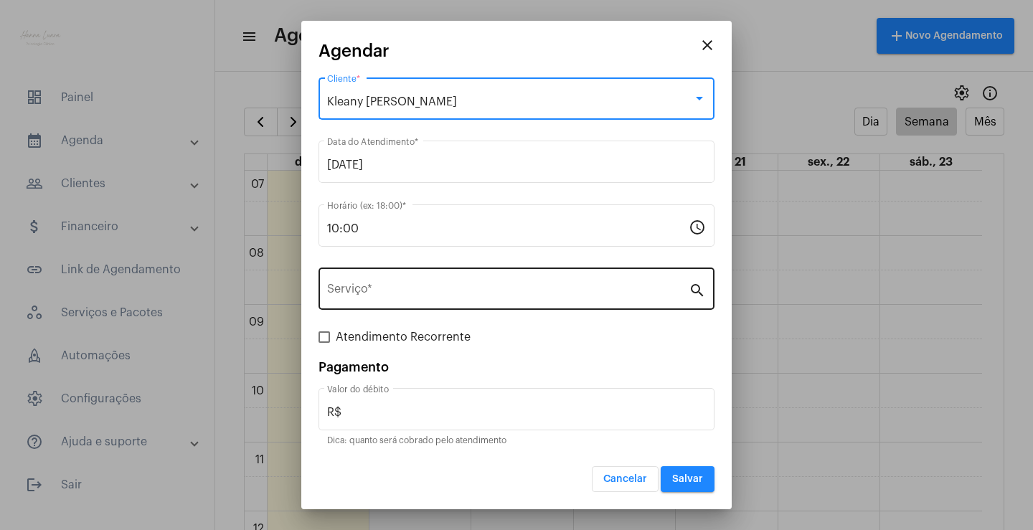
click at [508, 283] on div "Serviço *" at bounding box center [507, 287] width 361 height 45
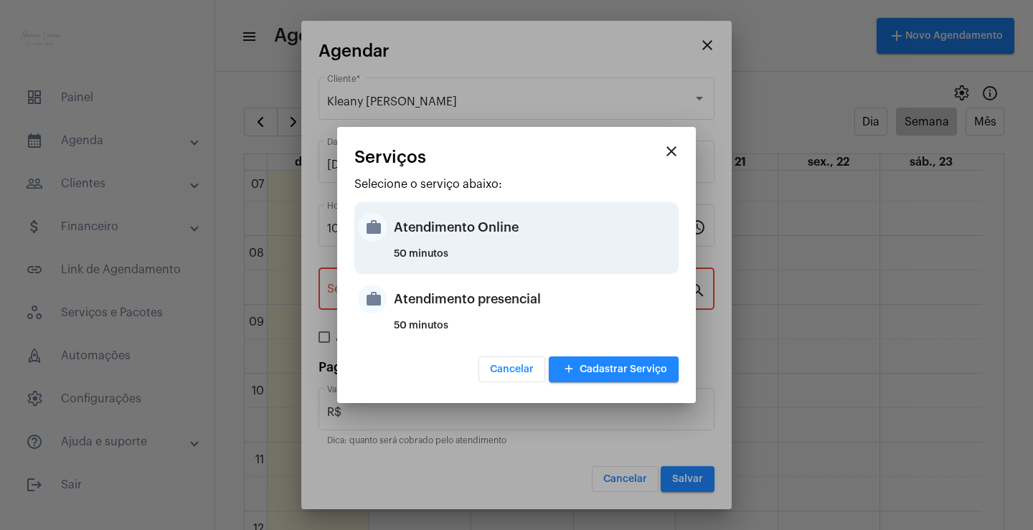
click at [537, 250] on div "50 minutos" at bounding box center [534, 260] width 281 height 22
type input "Atendimento Online"
type input "R$ 0"
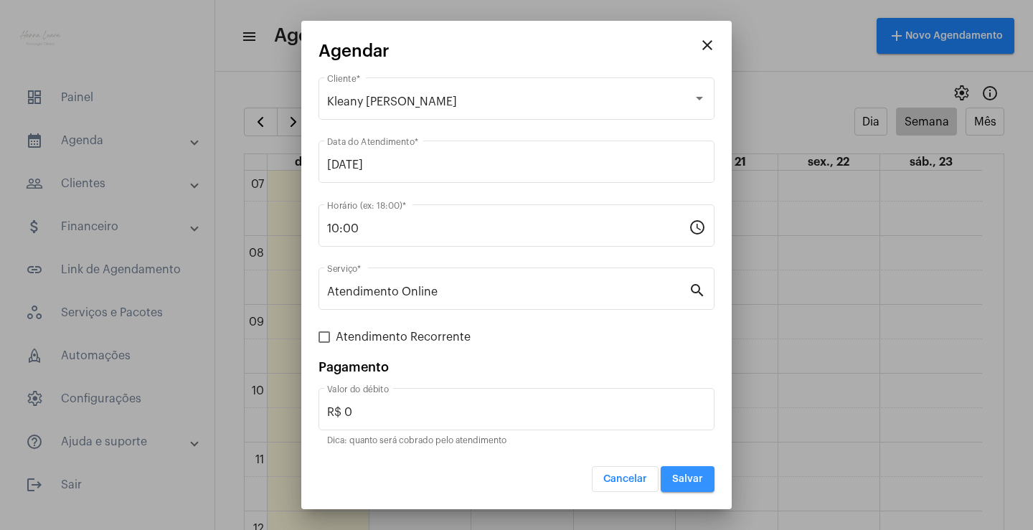
click at [708, 478] on button "Salvar" at bounding box center [687, 479] width 54 height 26
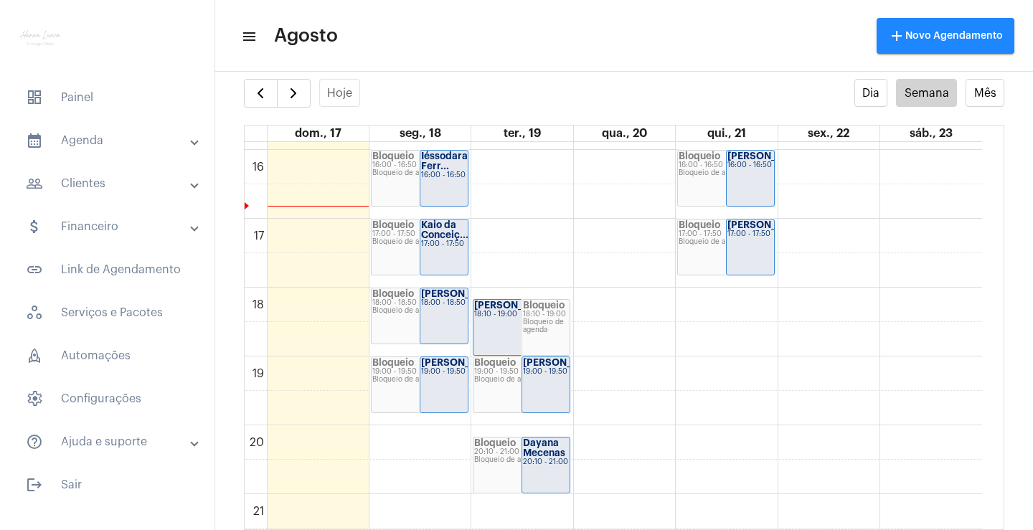
scroll to position [1121, 0]
